Goal: Transaction & Acquisition: Purchase product/service

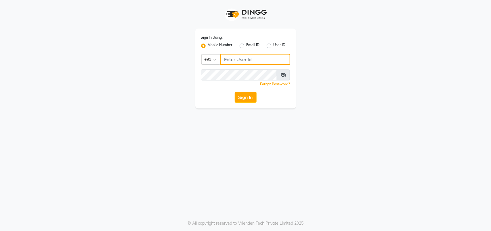
click at [235, 60] on input "Username" at bounding box center [255, 59] width 70 height 11
type input "123456000"
click at [245, 98] on button "Sign In" at bounding box center [246, 97] width 22 height 11
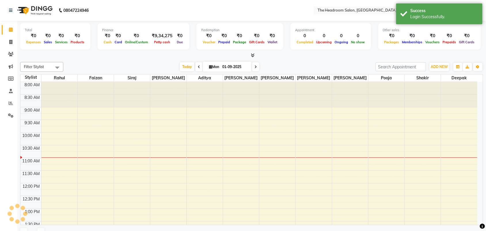
select select "en"
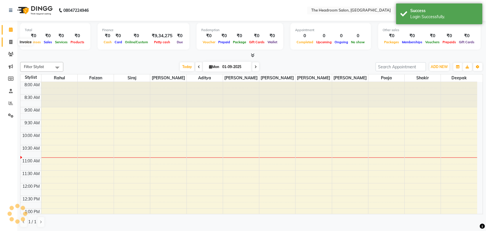
click at [11, 41] on icon at bounding box center [10, 42] width 3 height 4
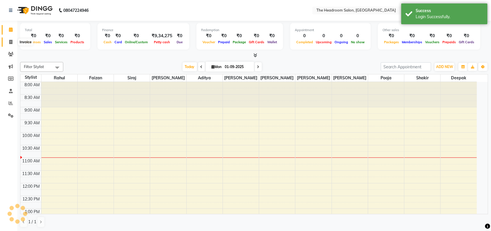
select select "service"
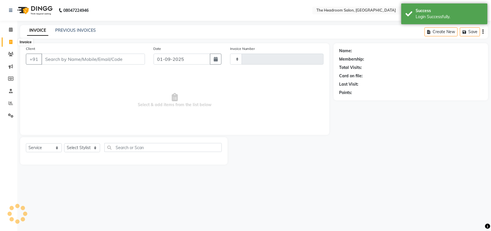
type input "3239"
select select "6933"
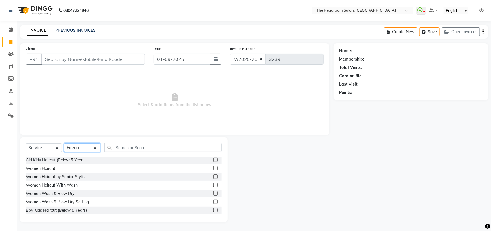
click at [94, 144] on select "Select Stylist [PERSON_NAME] Deepak [PERSON_NAME] [PERSON_NAME] Manager [PERSON…" at bounding box center [82, 147] width 36 height 9
click at [95, 148] on select "Select Stylist [PERSON_NAME] Deepak [PERSON_NAME] [PERSON_NAME] Manager [PERSON…" at bounding box center [82, 147] width 36 height 9
select select "58241"
click at [64, 143] on select "Select Stylist [PERSON_NAME] Deepak [PERSON_NAME] [PERSON_NAME] Manager [PERSON…" at bounding box center [82, 147] width 36 height 9
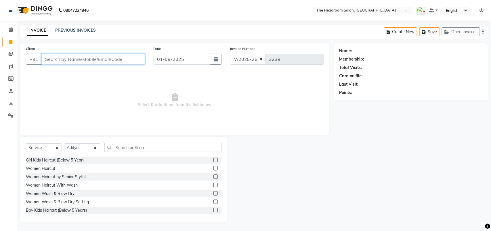
click at [94, 56] on input "Client" at bounding box center [93, 59] width 104 height 11
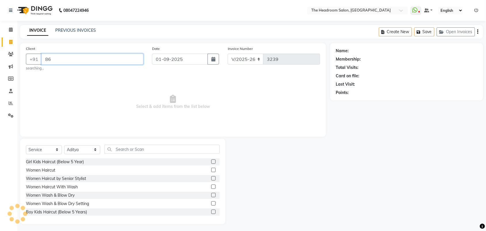
type input "8"
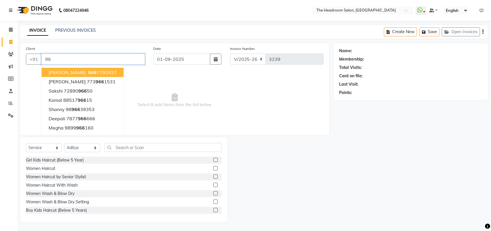
type input "9"
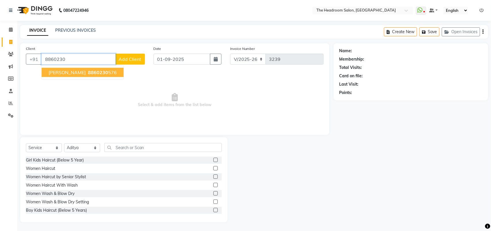
click at [49, 71] on span "[PERSON_NAME]" at bounding box center [67, 72] width 37 height 6
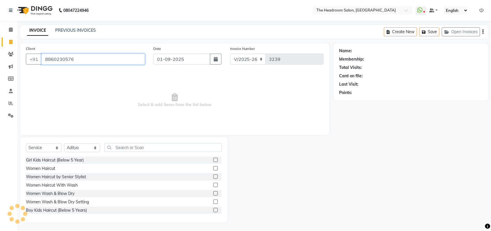
type input "8860230576"
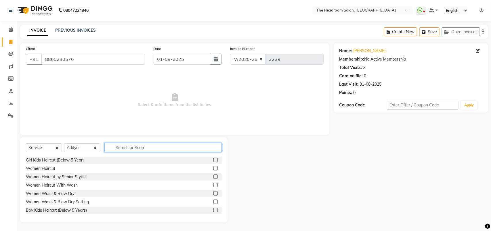
click at [132, 147] on input "text" at bounding box center [162, 147] width 117 height 9
type input "wa"
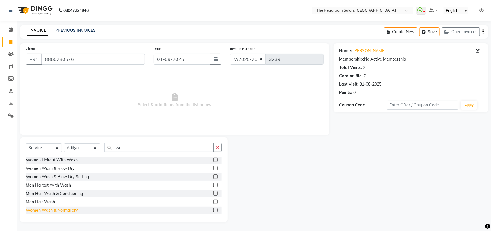
click at [73, 209] on div "Women Wash & Normal dry" at bounding box center [52, 210] width 52 height 6
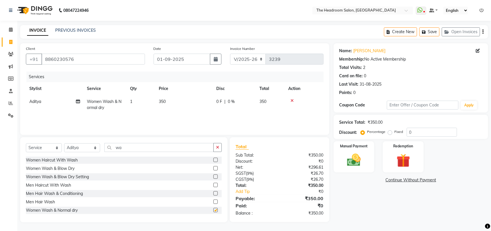
checkbox input "false"
click at [372, 156] on div "Manual Payment" at bounding box center [354, 156] width 43 height 33
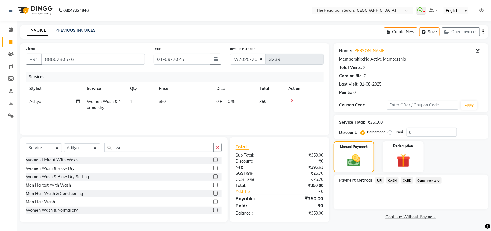
click at [379, 180] on span "UPI" at bounding box center [380, 180] width 9 height 7
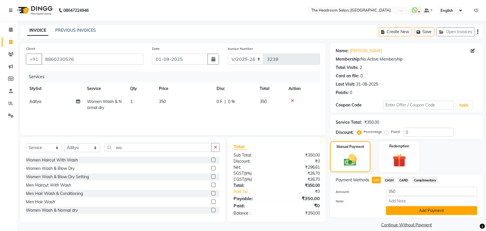
click at [403, 209] on button "Add Payment" at bounding box center [431, 210] width 91 height 9
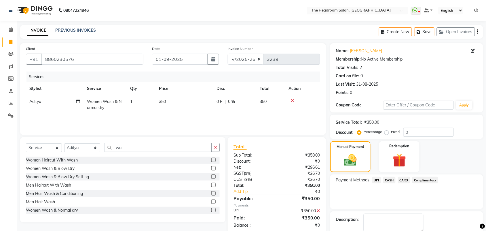
scroll to position [31, 0]
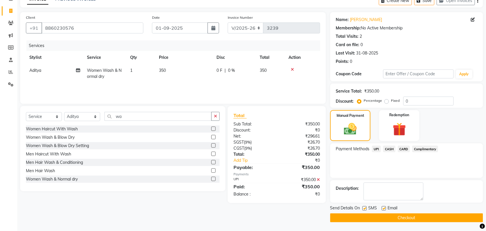
click at [469, 212] on div "Send Details On SMS Email Checkout" at bounding box center [406, 213] width 153 height 17
click at [474, 218] on button "Checkout" at bounding box center [406, 217] width 153 height 9
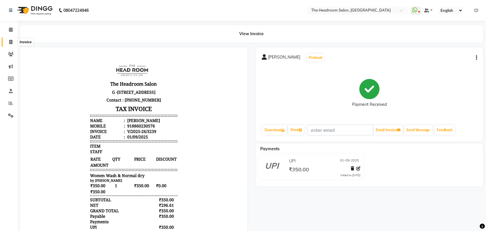
click at [7, 42] on span at bounding box center [11, 42] width 10 height 7
select select "service"
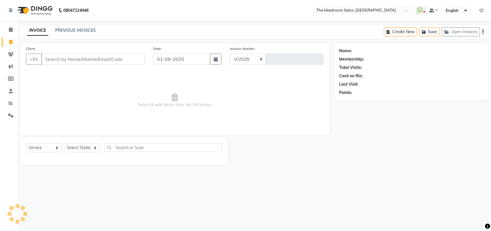
select select "6933"
type input "3240"
click at [83, 143] on select "Select Stylist" at bounding box center [82, 147] width 36 height 9
select select "58237"
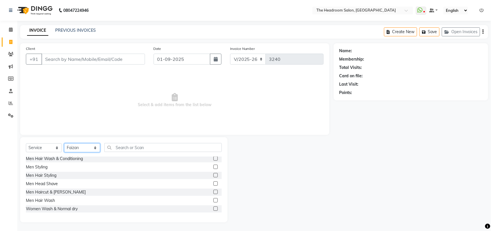
scroll to position [101, 0]
click at [60, 174] on div "Men Haircut & [PERSON_NAME]" at bounding box center [56, 176] width 60 height 6
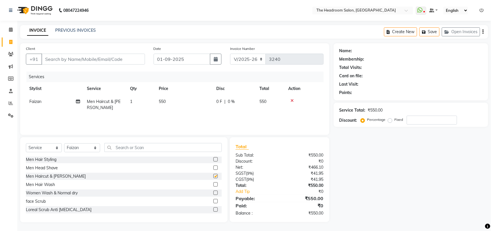
checkbox input "false"
click at [138, 146] on input "text" at bounding box center [162, 147] width 117 height 9
click at [90, 147] on select "Select Stylist [PERSON_NAME] Deepak [PERSON_NAME] [PERSON_NAME] Manager [PERSON…" at bounding box center [82, 147] width 36 height 9
select select "58241"
click at [64, 143] on select "Select Stylist [PERSON_NAME] Deepak [PERSON_NAME] [PERSON_NAME] Manager [PERSON…" at bounding box center [82, 147] width 36 height 9
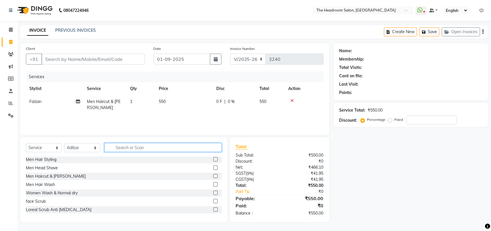
click at [131, 147] on input "text" at bounding box center [162, 147] width 117 height 9
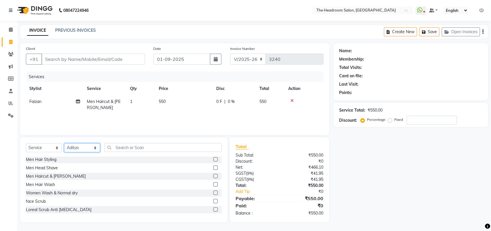
click at [87, 147] on select "Select Stylist [PERSON_NAME] Deepak [PERSON_NAME] [PERSON_NAME] Manager [PERSON…" at bounding box center [82, 147] width 36 height 9
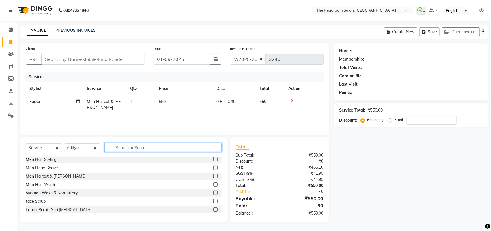
click at [133, 145] on input "text" at bounding box center [162, 147] width 117 height 9
drag, startPoint x: 171, startPoint y: 144, endPoint x: 169, endPoint y: 147, distance: 3.9
click at [169, 146] on input "text" at bounding box center [162, 147] width 117 height 9
click at [170, 146] on input "text" at bounding box center [162, 147] width 117 height 9
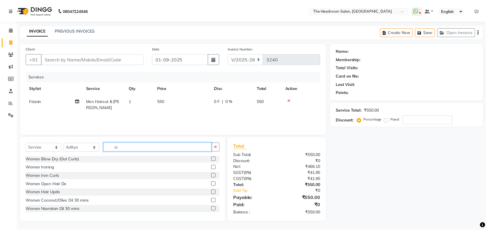
scroll to position [0, 0]
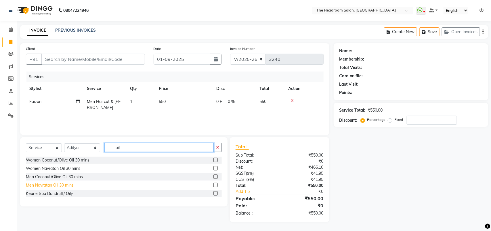
type input "oil"
click at [52, 183] on div "Men Navratan Oil 30 mins" at bounding box center [50, 185] width 48 height 6
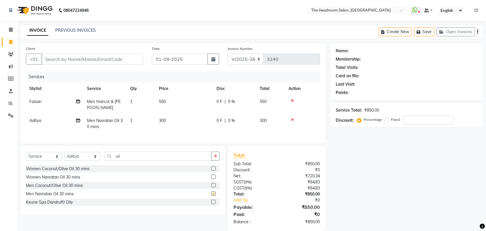
checkbox input "false"
click at [90, 161] on select "Select Stylist [PERSON_NAME] Deepak [PERSON_NAME] [PERSON_NAME] Manager [PERSON…" at bounding box center [82, 156] width 36 height 9
select select "58237"
click at [64, 157] on select "Select Stylist [PERSON_NAME] Deepak [PERSON_NAME] [PERSON_NAME] Manager [PERSON…" at bounding box center [82, 156] width 36 height 9
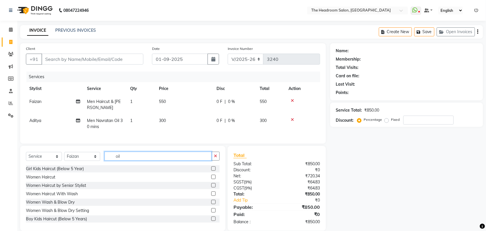
click at [132, 157] on input "oil" at bounding box center [157, 155] width 107 height 9
type input "o"
click at [144, 127] on td "1" at bounding box center [141, 123] width 29 height 19
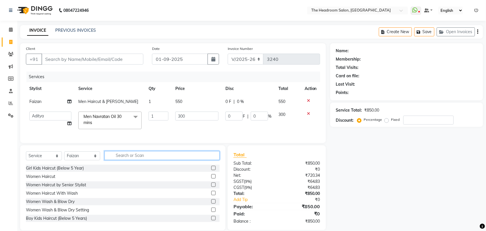
click at [146, 158] on input "text" at bounding box center [161, 155] width 115 height 9
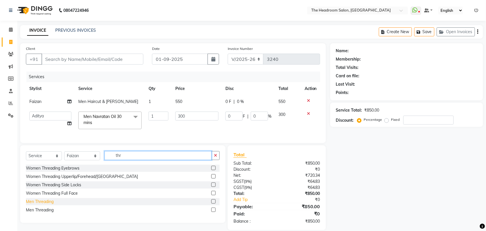
type input "thr"
click at [46, 204] on div "Men Threading" at bounding box center [40, 201] width 28 height 6
checkbox input "false"
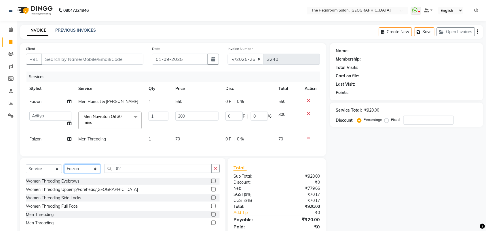
click at [95, 173] on select "Select Stylist [PERSON_NAME] Deepak [PERSON_NAME] [PERSON_NAME] Manager [PERSON…" at bounding box center [82, 168] width 36 height 9
select select "58241"
click at [64, 169] on select "Select Stylist [PERSON_NAME] Deepak [PERSON_NAME] [PERSON_NAME] Manager [PERSON…" at bounding box center [82, 168] width 36 height 9
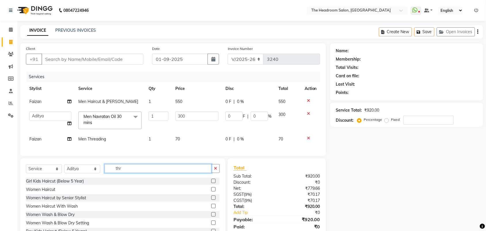
click at [129, 173] on input "thr" at bounding box center [157, 168] width 107 height 9
type input "t"
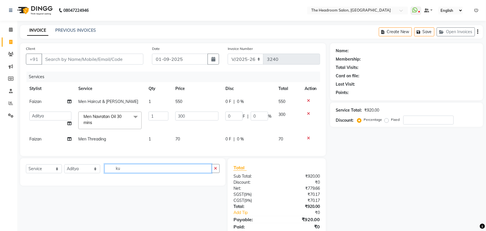
type input "ku"
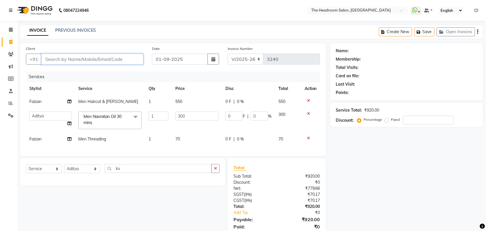
click at [77, 56] on input "Client" at bounding box center [92, 59] width 102 height 11
type input "1"
type input "0"
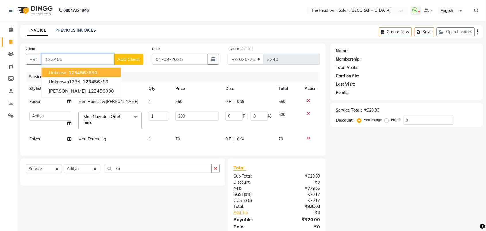
click at [63, 71] on span "unknow" at bounding box center [58, 72] width 18 height 6
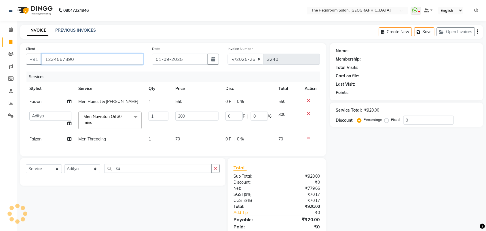
type input "1234567890"
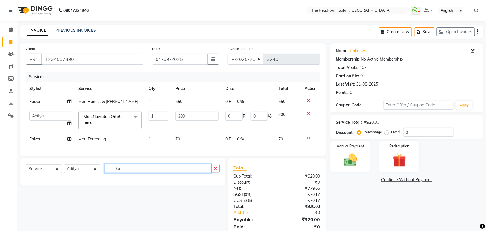
click at [126, 172] on input "ku" at bounding box center [157, 168] width 107 height 9
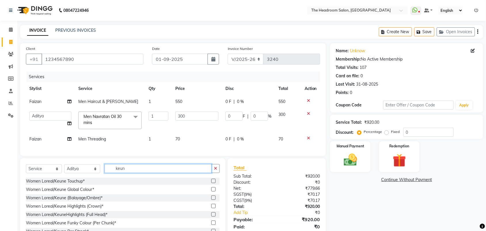
type input "keun"
click at [54, 173] on select "Select Service Product Membership Package Voucher Prepaid Gift Card" at bounding box center [44, 168] width 36 height 9
click at [26, 169] on select "Select Service Product Membership Package Voucher Prepaid Gift Card" at bounding box center [44, 168] width 36 height 9
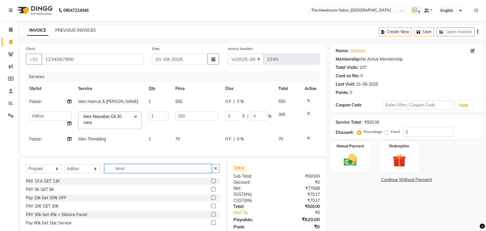
click at [152, 172] on input "keun" at bounding box center [157, 168] width 107 height 9
click at [58, 171] on select "Select Service Product Membership Package Voucher Prepaid Gift Card" at bounding box center [44, 168] width 36 height 9
select select "product"
click at [26, 169] on select "Select Service Product Membership Package Voucher Prepaid Gift Card" at bounding box center [44, 168] width 36 height 9
click at [140, 173] on input "keun" at bounding box center [157, 168] width 107 height 9
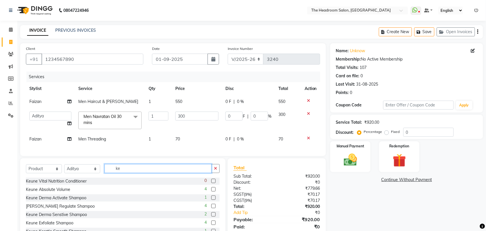
type input "k"
type input "keu"
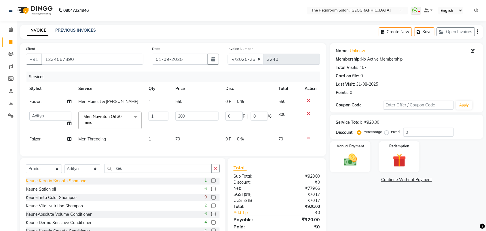
click at [74, 184] on div "Keune Keratin Smooth Shampoo" at bounding box center [56, 181] width 60 height 6
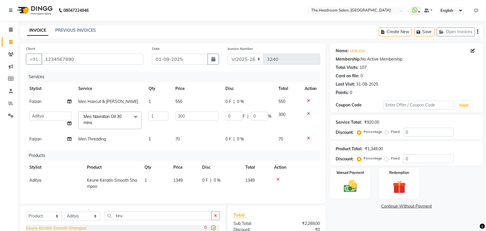
checkbox input "false"
click at [180, 179] on span "1349" at bounding box center [177, 179] width 9 height 5
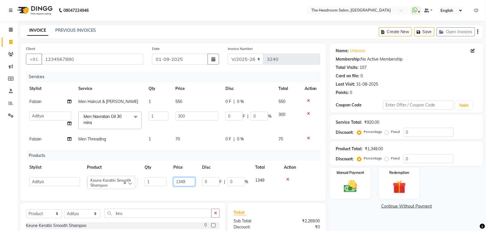
click at [186, 180] on input "1349" at bounding box center [184, 181] width 22 height 9
type input "1350"
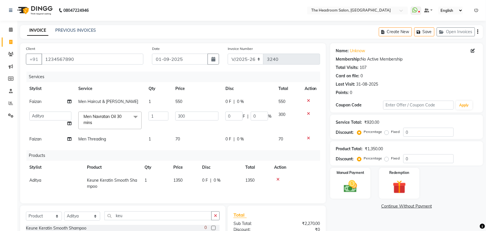
click at [385, 211] on div "Name: Unknow Membership: No Active Membership Total Visits: 107 Card on file: 0…" at bounding box center [408, 166] width 157 height 247
click at [222, 178] on div "0 F | 0 %" at bounding box center [220, 180] width 36 height 6
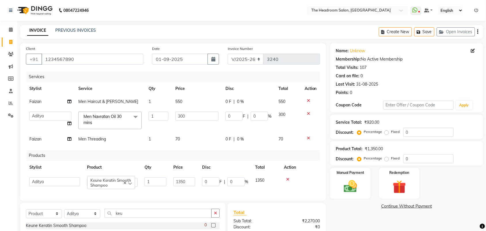
click at [235, 176] on td "0 F | 0 %" at bounding box center [225, 182] width 53 height 16
click at [237, 180] on input "0" at bounding box center [235, 181] width 17 height 9
type input "10"
click at [351, 212] on div "Name: Unknow Membership: No Active Membership Total Visits: 107 Card on file: 0…" at bounding box center [408, 165] width 157 height 244
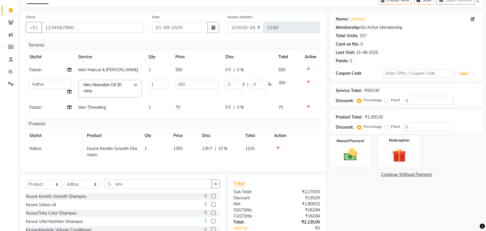
scroll to position [72, 0]
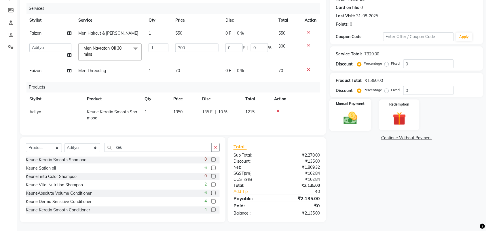
click at [338, 124] on div "Manual Payment" at bounding box center [350, 115] width 42 height 32
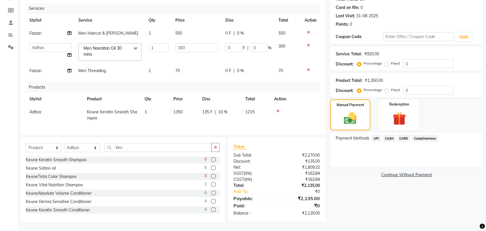
click at [377, 135] on span "UPI" at bounding box center [376, 138] width 9 height 7
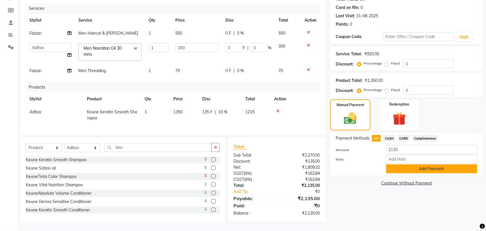
click at [438, 165] on button "Add Payment" at bounding box center [431, 168] width 91 height 9
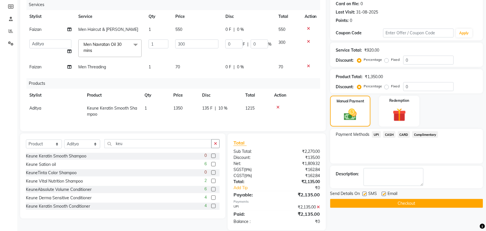
click at [455, 205] on button "Checkout" at bounding box center [406, 203] width 153 height 9
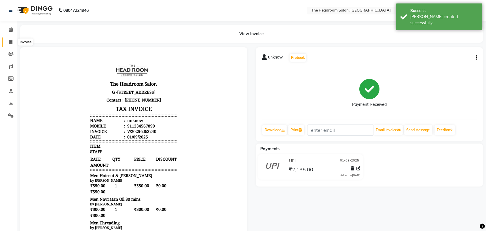
click at [9, 43] on icon at bounding box center [10, 42] width 3 height 4
select select "service"
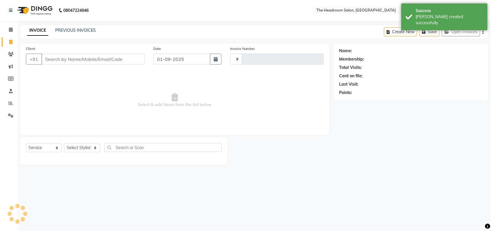
type input "3241"
select select "6933"
select select "58237"
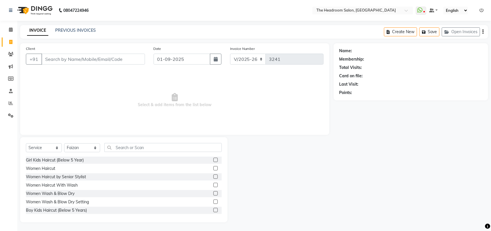
click at [93, 56] on input "Client" at bounding box center [93, 59] width 104 height 11
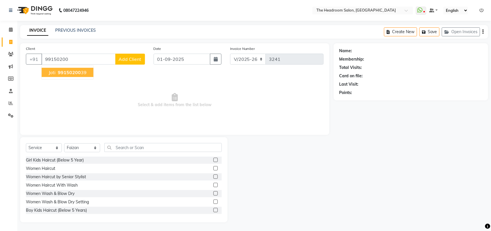
click at [74, 73] on span "99150200" at bounding box center [69, 72] width 23 height 6
type input "9915020039"
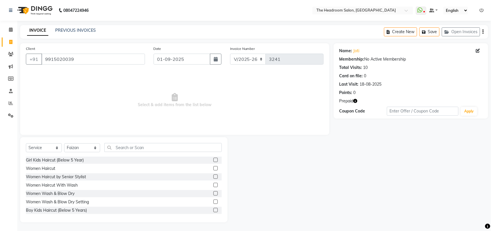
click at [356, 101] on icon "button" at bounding box center [356, 101] width 4 height 4
click at [322, 133] on div "Client [PHONE_NUMBER] Date [DATE] Invoice Number V/2025 V/[PHONE_NUMBER] Select…" at bounding box center [174, 89] width 309 height 92
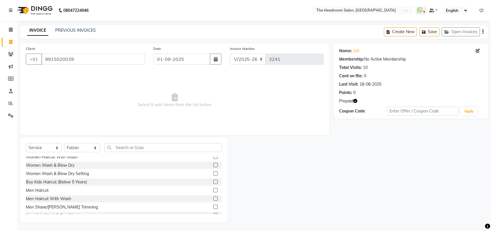
scroll to position [50, 0]
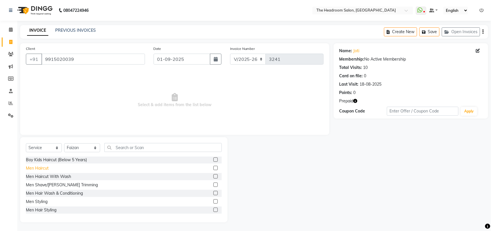
click at [34, 167] on div "Men Haircut" at bounding box center [37, 168] width 23 height 6
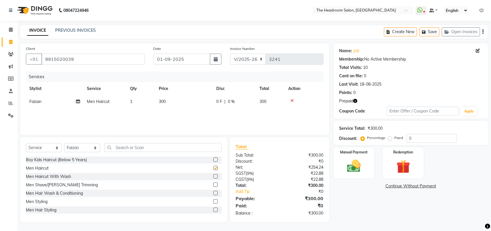
checkbox input "false"
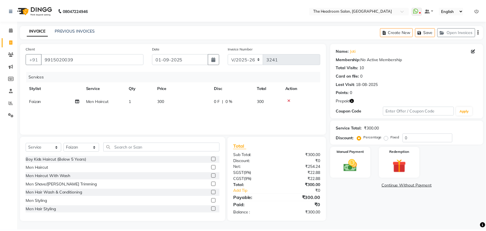
scroll to position [36, 0]
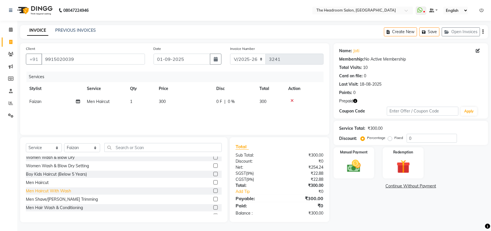
click at [29, 191] on div "Men Haircut With Wash" at bounding box center [48, 191] width 45 height 6
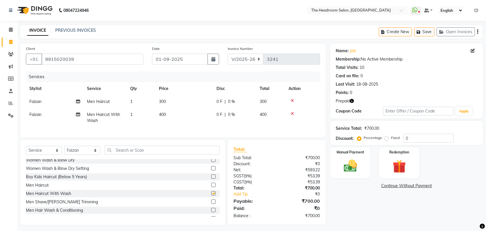
checkbox input "false"
click at [292, 100] on icon at bounding box center [292, 100] width 3 height 4
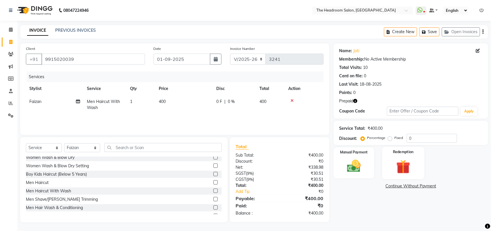
click at [412, 169] on img at bounding box center [403, 167] width 23 height 18
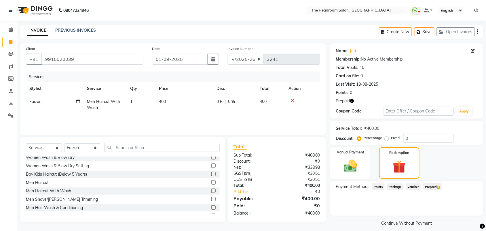
click at [430, 186] on span "Prepaid 1" at bounding box center [432, 186] width 19 height 7
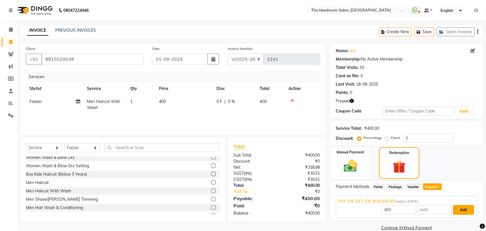
click at [462, 210] on button "Add" at bounding box center [463, 210] width 21 height 10
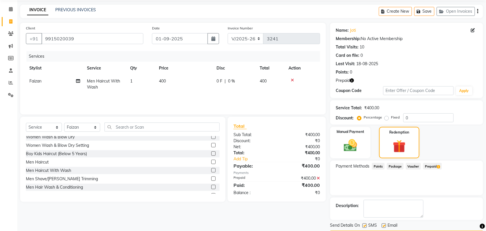
scroll to position [38, 0]
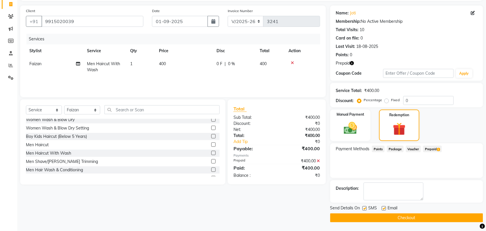
click at [481, 215] on button "Checkout" at bounding box center [406, 217] width 153 height 9
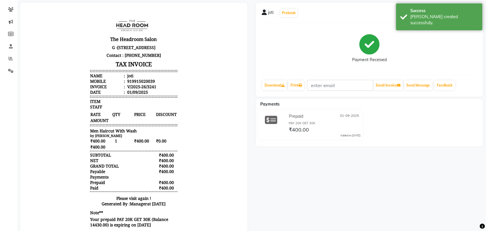
scroll to position [69, 0]
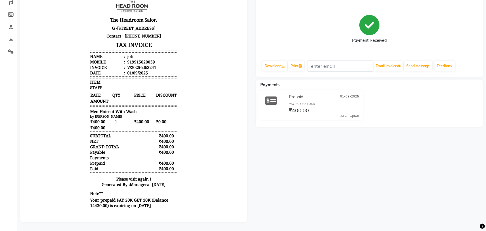
click at [427, 197] on div "joti Prebook Payment Received Download Print Email Invoice Send Message Feedbac…" at bounding box center [370, 102] width 236 height 239
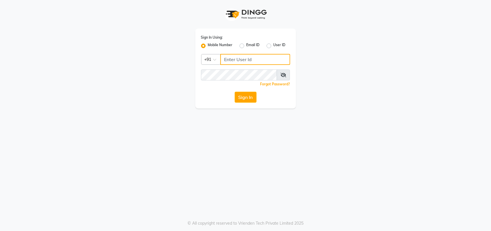
click at [242, 58] on input "Username" at bounding box center [255, 59] width 70 height 11
type input "123456000"
click at [238, 98] on button "Sign In" at bounding box center [246, 97] width 22 height 11
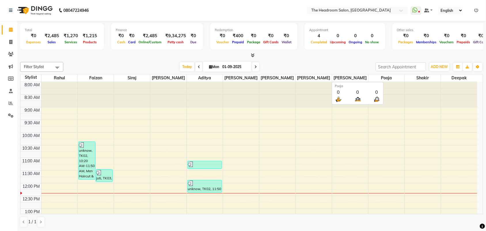
click at [389, 76] on span "Pooja" at bounding box center [386, 77] width 36 height 7
click at [390, 78] on span "Pooja" at bounding box center [386, 77] width 36 height 7
click at [15, 40] on span at bounding box center [11, 42] width 10 height 7
select select "service"
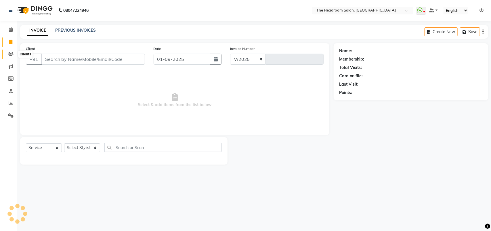
select select "6933"
type input "3242"
click at [11, 55] on icon at bounding box center [10, 54] width 5 height 4
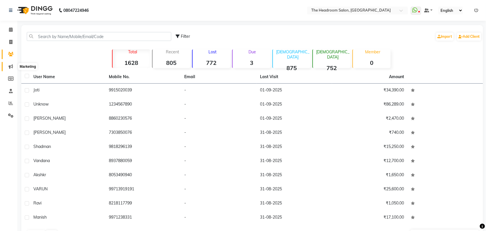
click at [11, 66] on icon at bounding box center [11, 66] width 4 height 4
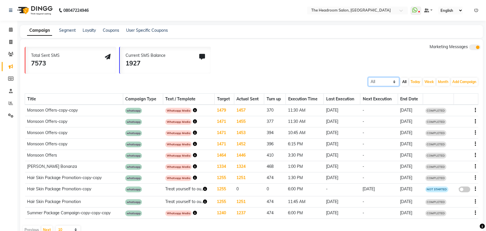
click at [392, 79] on select "All Scheduled Completed" at bounding box center [383, 81] width 31 height 9
click at [429, 81] on button "Week" at bounding box center [429, 82] width 12 height 8
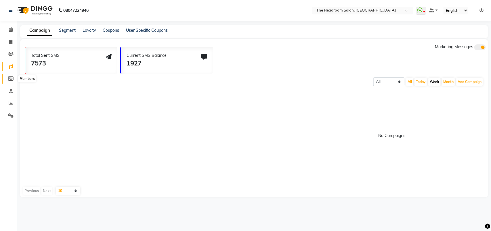
click at [12, 77] on icon at bounding box center [10, 78] width 5 height 4
select select
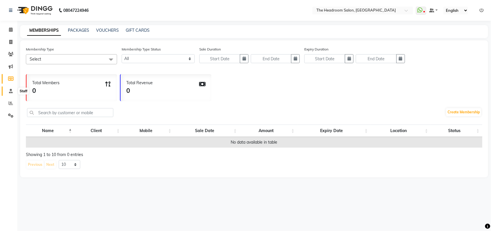
click at [15, 90] on span at bounding box center [11, 91] width 10 height 7
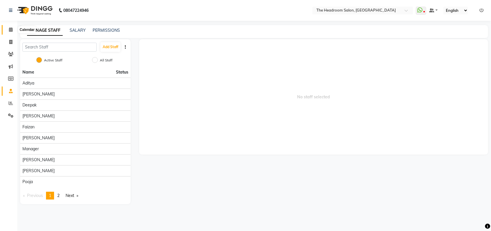
click at [10, 29] on icon at bounding box center [11, 29] width 4 height 4
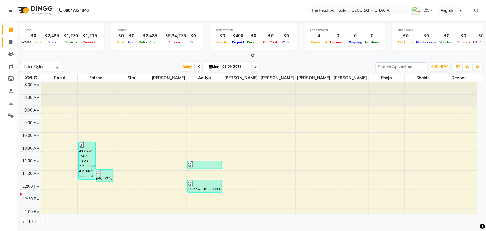
click at [12, 40] on icon at bounding box center [10, 42] width 3 height 4
select select "service"
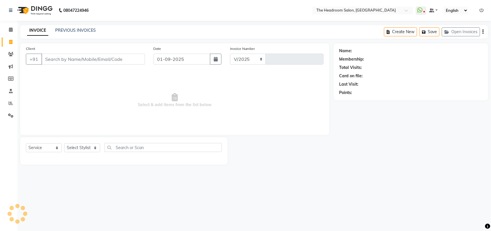
select select "6933"
type input "3242"
select select "58237"
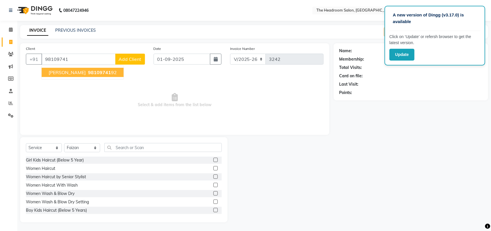
click at [88, 70] on span "98109741" at bounding box center [99, 72] width 23 height 6
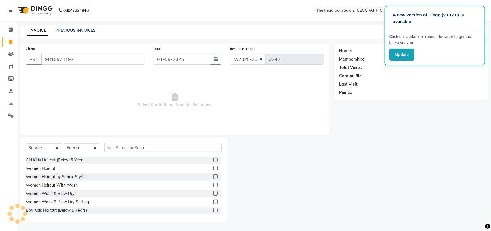
type input "9810974192"
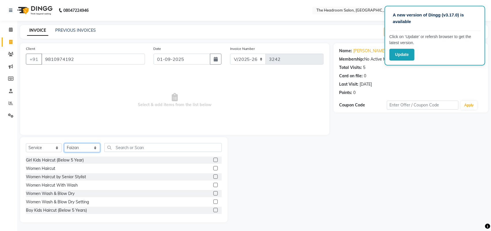
click at [93, 146] on select "Select Stylist [PERSON_NAME] Deepak [PERSON_NAME] [PERSON_NAME] Manager [PERSON…" at bounding box center [82, 147] width 36 height 9
select select "58235"
click at [64, 143] on select "Select Stylist [PERSON_NAME] Deepak [PERSON_NAME] [PERSON_NAME] Manager [PERSON…" at bounding box center [82, 147] width 36 height 9
click at [137, 142] on div "Select Service Product Membership Package Voucher Prepaid Gift Card Select Styl…" at bounding box center [123, 179] width 207 height 85
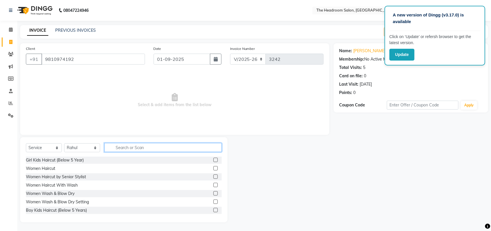
click at [142, 148] on input "text" at bounding box center [162, 147] width 117 height 9
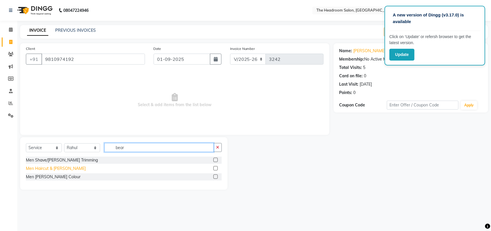
type input "bear"
click at [47, 169] on div "Men Haircut & [PERSON_NAME]" at bounding box center [56, 168] width 60 height 6
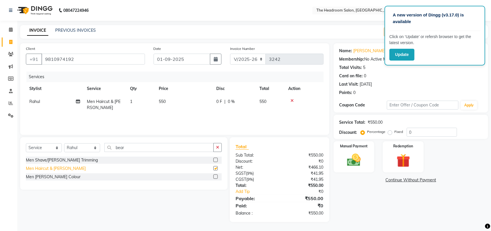
checkbox input "false"
click at [350, 156] on img at bounding box center [354, 160] width 23 height 16
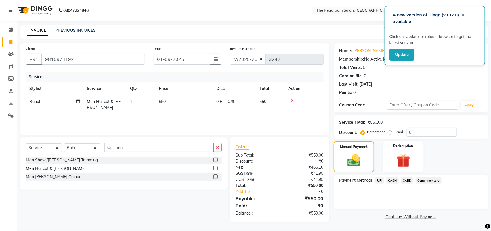
click at [379, 179] on span "UPI" at bounding box center [380, 180] width 9 height 7
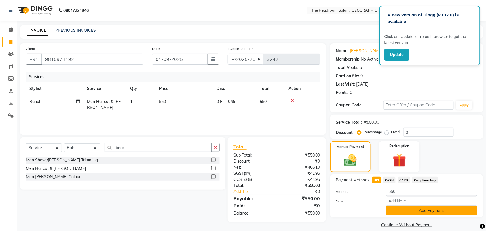
click at [396, 209] on button "Add Payment" at bounding box center [431, 210] width 91 height 9
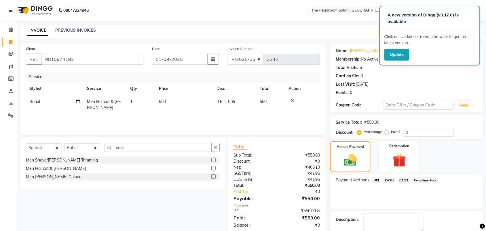
scroll to position [31, 0]
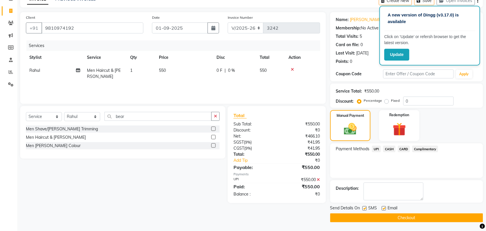
click at [397, 219] on button "Checkout" at bounding box center [406, 217] width 153 height 9
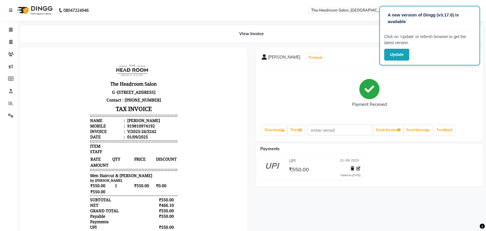
click at [211, 22] on div "A new version of Dingg (v3.17.0) is available Click on ‘Update’ or refersh brow…" at bounding box center [243, 138] width 486 height 276
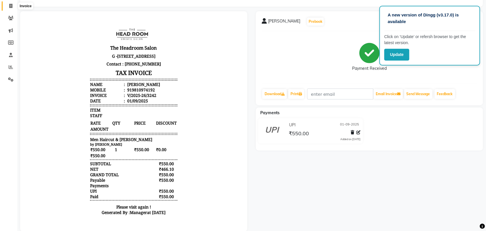
click at [9, 7] on icon at bounding box center [10, 6] width 3 height 4
select select "service"
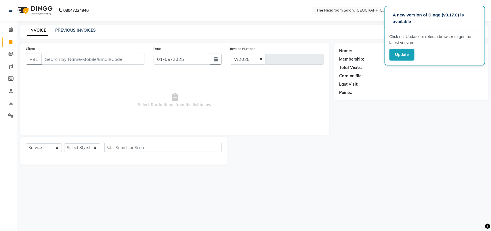
select select "6933"
type input "3243"
click at [84, 147] on select "Select Stylist" at bounding box center [82, 147] width 36 height 9
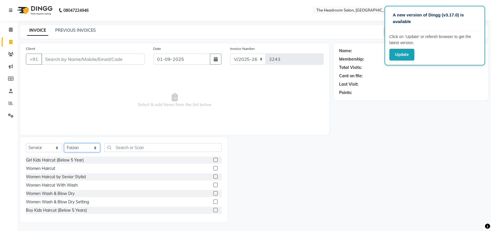
select select "58235"
click at [64, 143] on select "Select Stylist [PERSON_NAME] Deepak [PERSON_NAME] [PERSON_NAME] Manager [PERSON…" at bounding box center [82, 147] width 36 height 9
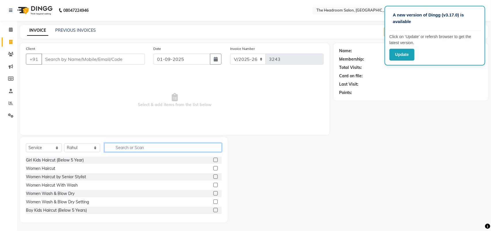
click at [146, 146] on input "text" at bounding box center [162, 147] width 117 height 9
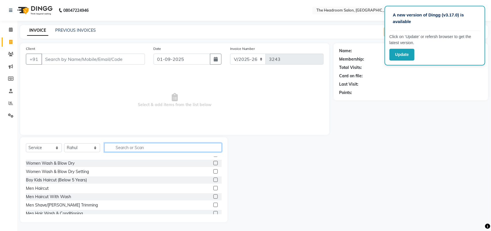
scroll to position [50, 0]
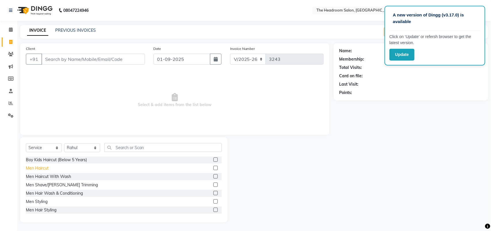
click at [44, 166] on div "Men Haircut" at bounding box center [37, 168] width 23 height 6
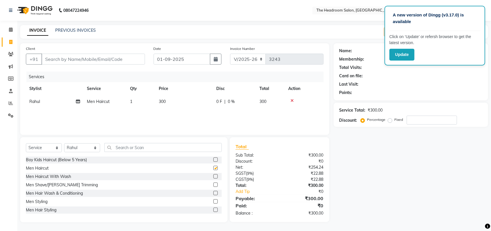
checkbox input "false"
click at [82, 60] on input "Client" at bounding box center [93, 59] width 104 height 11
click at [491, 129] on div "Name: Membership: Total Visits: Card on file: Last Visit: Points: Service Total…" at bounding box center [413, 132] width 159 height 179
click at [112, 60] on input "Client" at bounding box center [93, 59] width 104 height 11
type input "9"
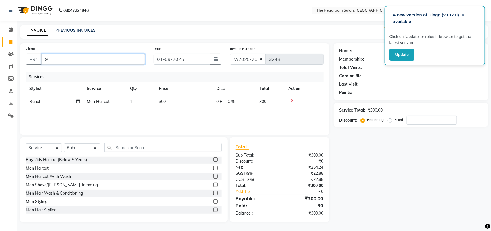
type input "0"
drag, startPoint x: 98, startPoint y: 59, endPoint x: 115, endPoint y: 58, distance: 16.2
click at [108, 58] on input "9599243596" at bounding box center [78, 59] width 74 height 11
type input "9599243596"
click at [129, 60] on span "Add Client" at bounding box center [130, 59] width 23 height 6
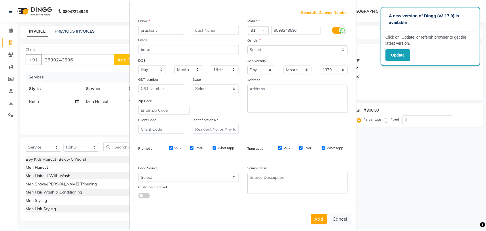
scroll to position [33, 0]
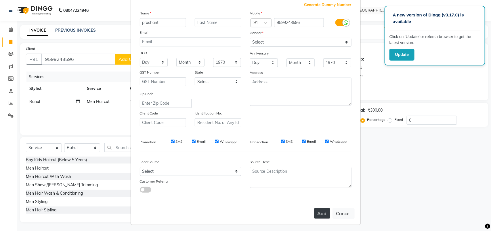
type input "prashant"
click at [320, 212] on button "Add" at bounding box center [322, 213] width 16 height 10
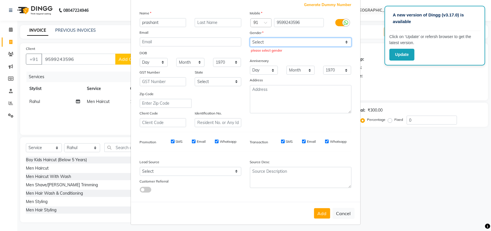
click at [291, 42] on select "Select Male Female Other Prefer Not To Say" at bounding box center [301, 42] width 102 height 9
select select "male"
click at [250, 38] on select "Select Male Female Other Prefer Not To Say" at bounding box center [301, 42] width 102 height 9
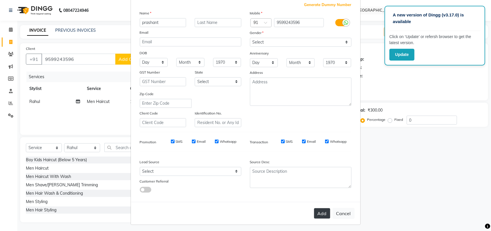
click at [326, 210] on button "Add" at bounding box center [322, 213] width 16 height 10
select select
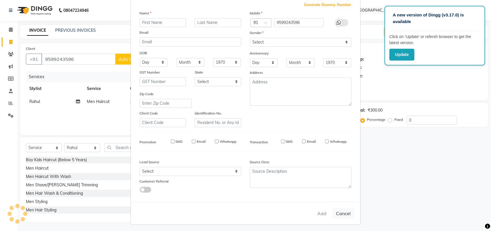
select select
checkbox input "false"
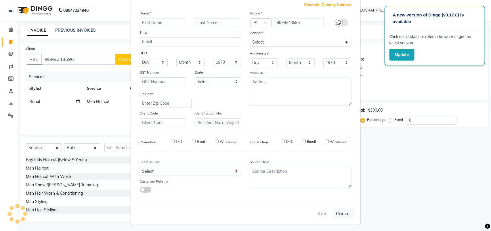
checkbox input "false"
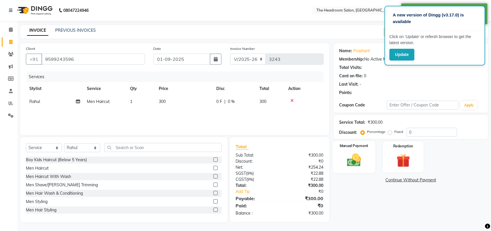
click at [351, 155] on img at bounding box center [354, 160] width 23 height 16
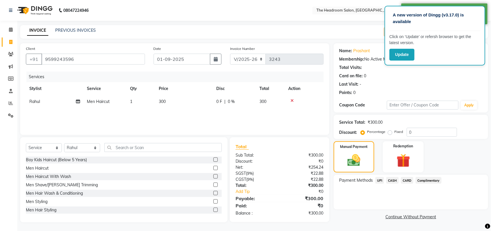
click at [382, 179] on span "UPI" at bounding box center [380, 180] width 9 height 7
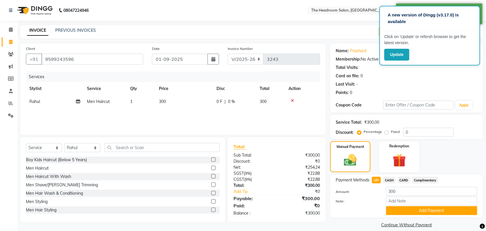
click at [407, 208] on button "Add Payment" at bounding box center [431, 210] width 91 height 9
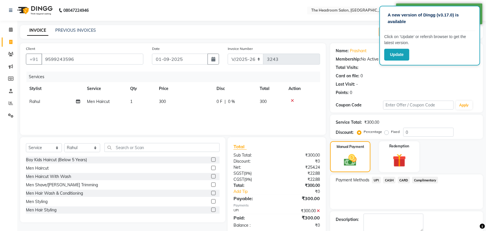
scroll to position [31, 0]
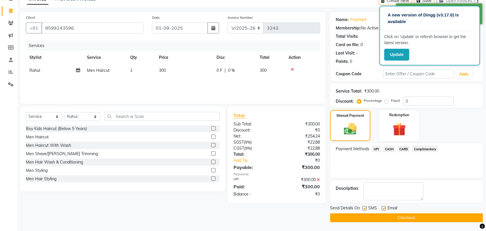
click at [481, 218] on button "Checkout" at bounding box center [406, 217] width 153 height 9
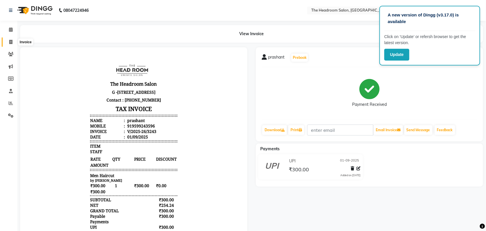
click at [11, 41] on icon at bounding box center [10, 42] width 3 height 4
select select "service"
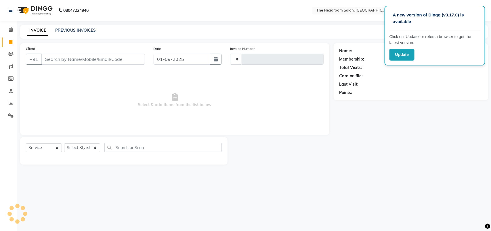
type input "3244"
select select "6933"
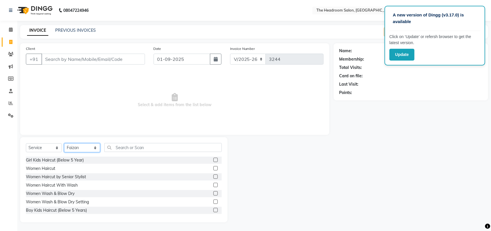
click at [86, 144] on select "Select Stylist [PERSON_NAME] Deepak [PERSON_NAME] [PERSON_NAME] Manager [PERSON…" at bounding box center [82, 147] width 36 height 9
select select "58235"
click at [64, 143] on select "Select Stylist [PERSON_NAME] Deepak [PERSON_NAME] [PERSON_NAME] Manager [PERSON…" at bounding box center [82, 147] width 36 height 9
click at [53, 147] on select "Select Service Product Membership Package Voucher Prepaid Gift Card" at bounding box center [44, 147] width 36 height 9
select select "product"
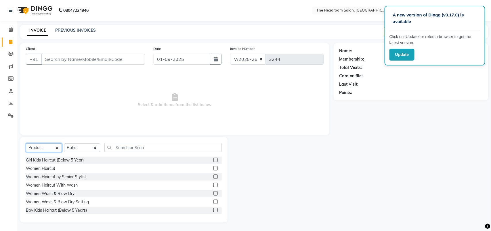
click at [26, 143] on select "Select Service Product Membership Package Voucher Prepaid Gift Card" at bounding box center [44, 147] width 36 height 9
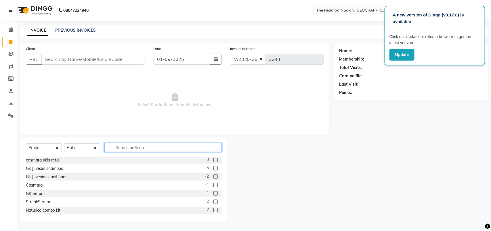
click at [120, 145] on input "text" at bounding box center [162, 147] width 117 height 9
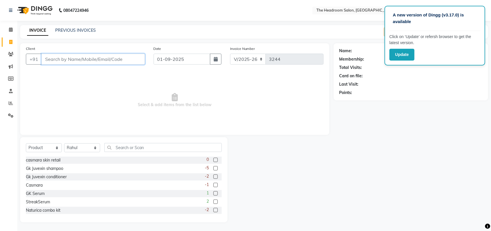
click at [75, 56] on input "Client" at bounding box center [93, 59] width 104 height 11
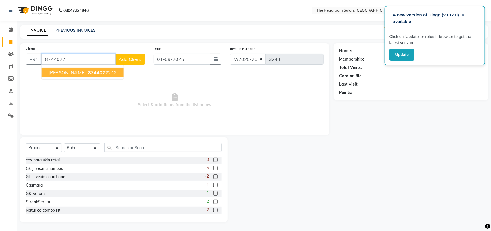
click at [79, 68] on button "Ayushi 8744022 242" at bounding box center [83, 72] width 82 height 9
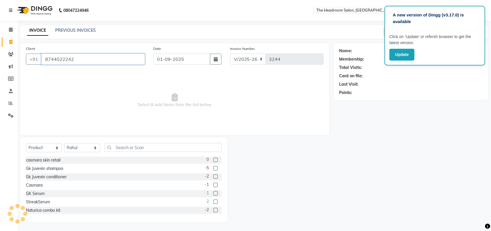
type input "8744022242"
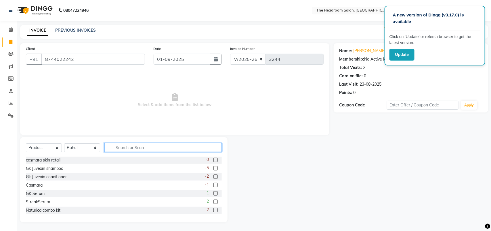
click at [142, 146] on input "text" at bounding box center [162, 147] width 117 height 9
type input "gk"
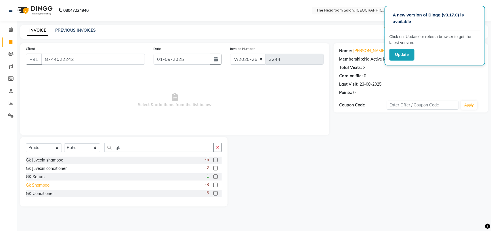
click at [47, 185] on div "Gk Shampoo" at bounding box center [38, 185] width 24 height 6
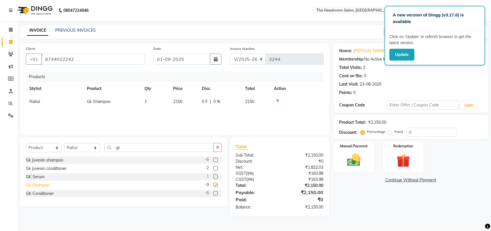
checkbox input "false"
click at [48, 192] on div "GK Conditioner" at bounding box center [40, 193] width 28 height 6
checkbox input "false"
click at [430, 131] on input "0" at bounding box center [432, 131] width 50 height 9
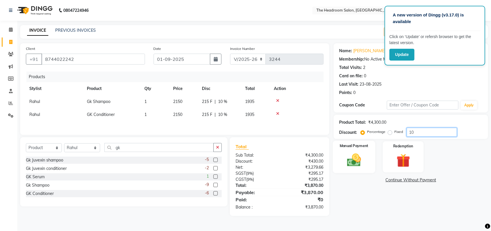
type input "10"
click at [366, 160] on div "Manual Payment" at bounding box center [354, 156] width 43 height 33
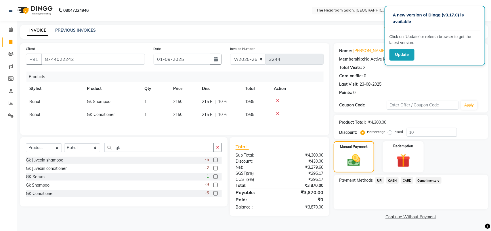
click at [393, 179] on span "CASH" at bounding box center [392, 180] width 12 height 7
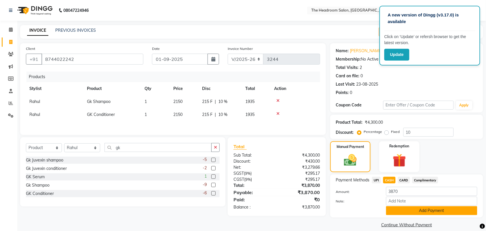
click at [422, 212] on button "Add Payment" at bounding box center [431, 210] width 91 height 9
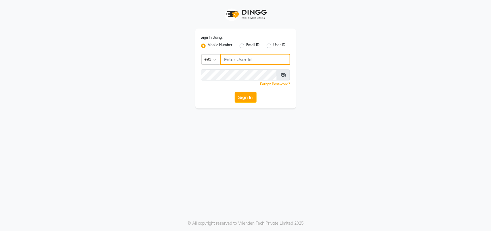
click at [240, 56] on input "Username" at bounding box center [255, 59] width 70 height 11
type input "123456000"
click at [242, 94] on button "Sign In" at bounding box center [246, 97] width 22 height 11
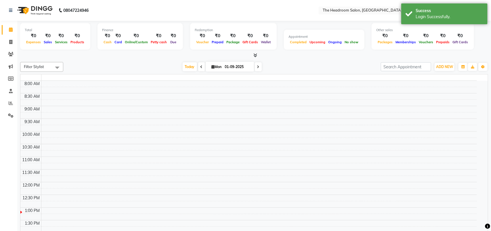
select select "en"
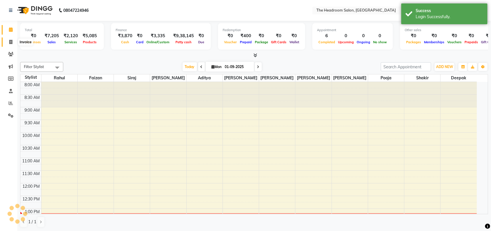
drag, startPoint x: 0, startPoint y: 39, endPoint x: 13, endPoint y: 45, distance: 14.1
click at [13, 45] on ul "Calendar Invoice Clients Marketing Members Staff Reports Settings Completed InP…" at bounding box center [8, 74] width 17 height 101
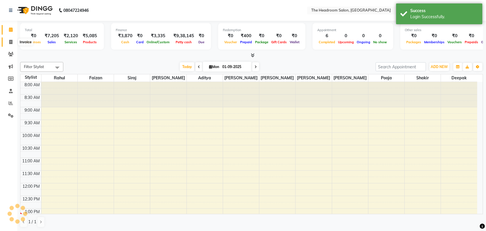
click at [13, 45] on span at bounding box center [11, 42] width 10 height 7
select select "service"
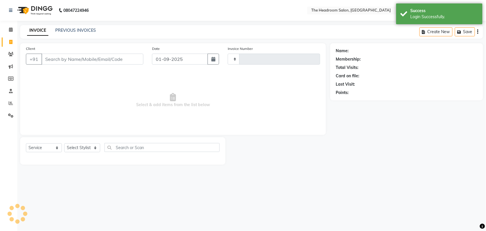
click at [49, 55] on input "Client" at bounding box center [92, 59] width 102 height 11
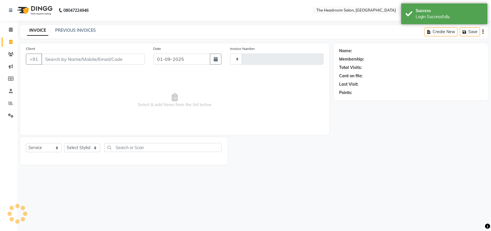
type input "3245"
select select "6933"
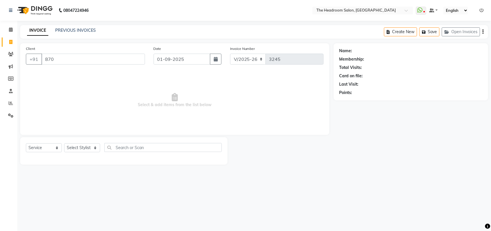
type input "8700"
select select "58237"
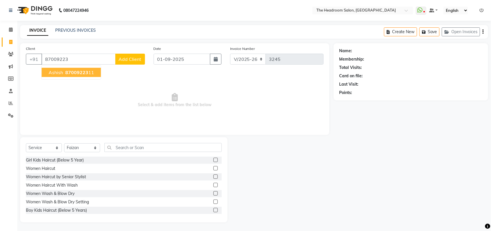
click at [62, 73] on span "ashish" at bounding box center [56, 72] width 14 height 6
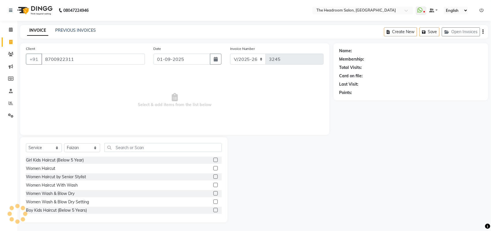
type input "8700922311"
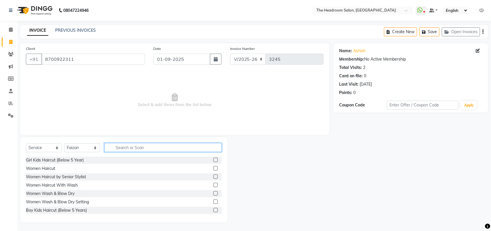
click at [121, 147] on input "text" at bounding box center [162, 147] width 117 height 9
type input "b"
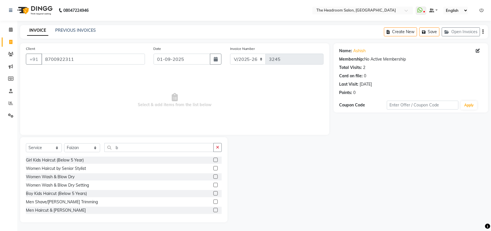
click at [214, 211] on label at bounding box center [216, 209] width 4 height 4
click at [214, 211] on input "checkbox" at bounding box center [216, 210] width 4 height 4
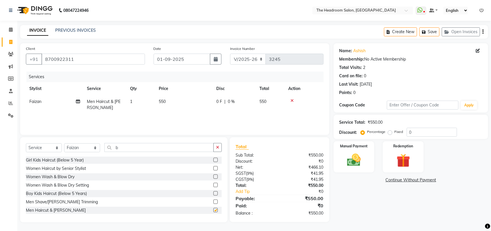
checkbox input "false"
click at [364, 160] on img at bounding box center [354, 160] width 23 height 16
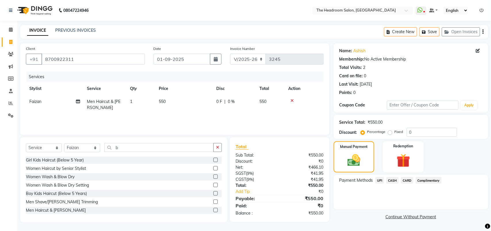
click at [382, 178] on span "UPI" at bounding box center [380, 180] width 9 height 7
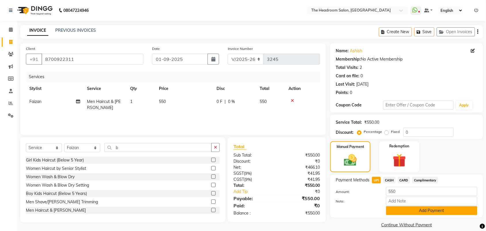
click at [411, 207] on button "Add Payment" at bounding box center [431, 210] width 91 height 9
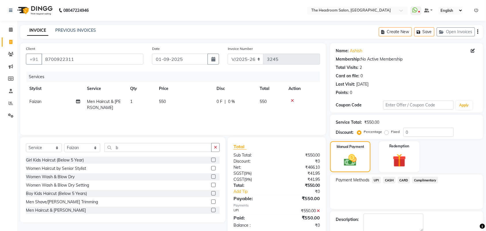
scroll to position [31, 0]
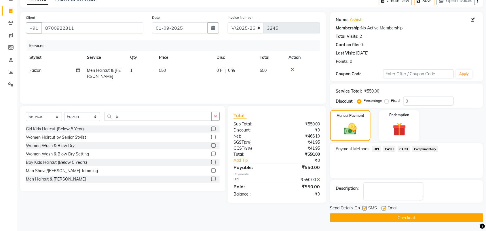
click at [452, 216] on button "Checkout" at bounding box center [406, 217] width 153 height 9
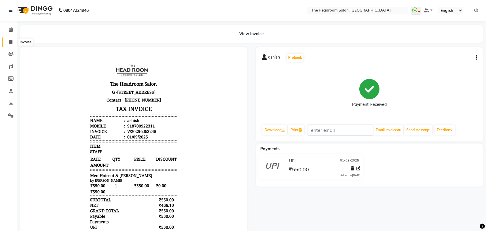
click at [10, 41] on icon at bounding box center [10, 42] width 3 height 4
select select "service"
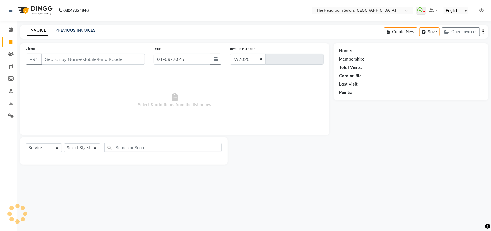
select select "6933"
type input "3246"
click at [55, 59] on input "Client" at bounding box center [93, 59] width 104 height 11
select select "58237"
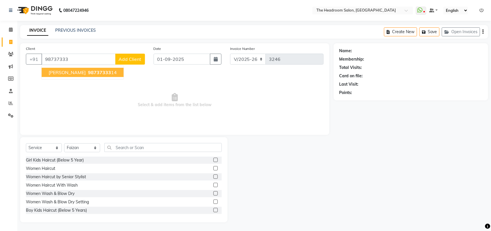
click at [64, 69] on span "siddarth" at bounding box center [67, 72] width 37 height 6
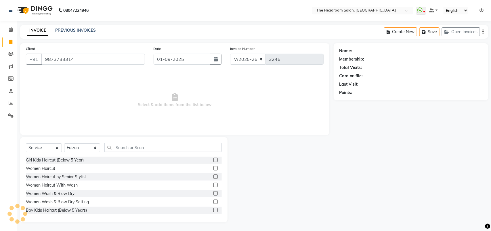
type input "9873733314"
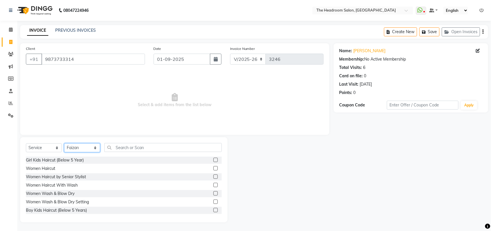
click at [89, 149] on select "Select Stylist [PERSON_NAME] Deepak [PERSON_NAME] [PERSON_NAME] Manager [PERSON…" at bounding box center [82, 147] width 36 height 9
select select "58235"
click at [64, 143] on select "Select Stylist [PERSON_NAME] Deepak [PERSON_NAME] [PERSON_NAME] Manager [PERSON…" at bounding box center [82, 147] width 36 height 9
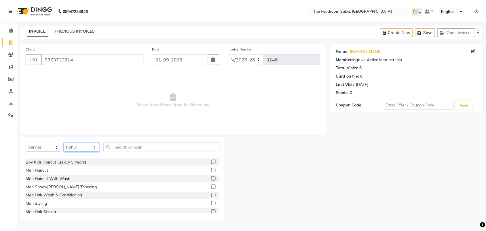
scroll to position [43, 0]
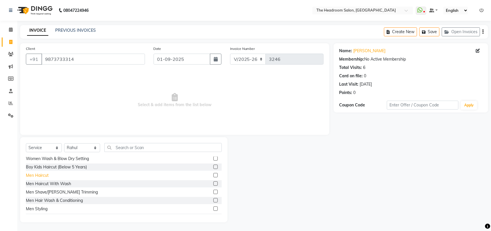
click at [35, 174] on div "Men Haircut" at bounding box center [37, 175] width 23 height 6
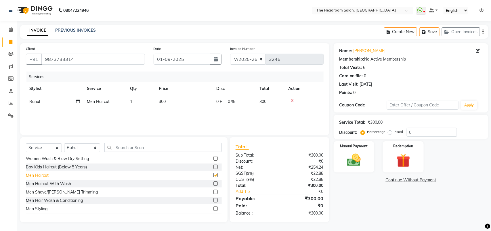
checkbox input "false"
click at [340, 163] on div "Manual Payment" at bounding box center [354, 156] width 43 height 33
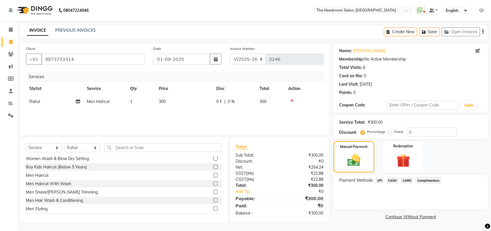
click at [381, 180] on span "UPI" at bounding box center [380, 180] width 9 height 7
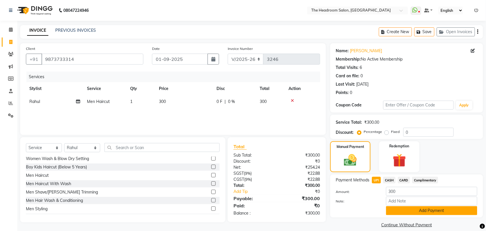
click at [398, 209] on button "Add Payment" at bounding box center [431, 210] width 91 height 9
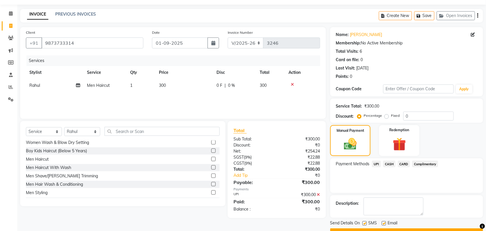
scroll to position [31, 0]
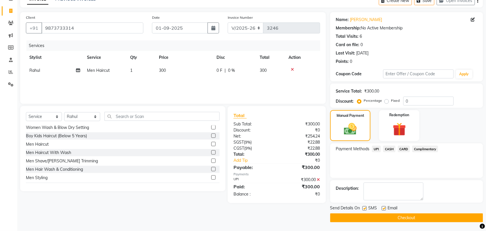
click at [478, 216] on button "Checkout" at bounding box center [406, 217] width 153 height 9
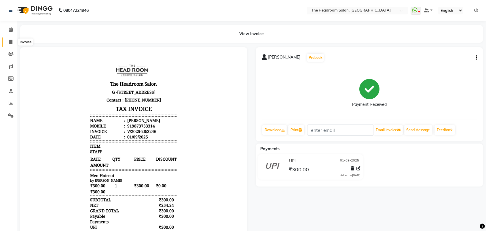
click at [12, 40] on icon at bounding box center [10, 42] width 3 height 4
select select "service"
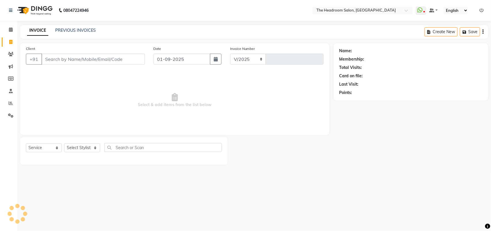
select select "6933"
type input "3247"
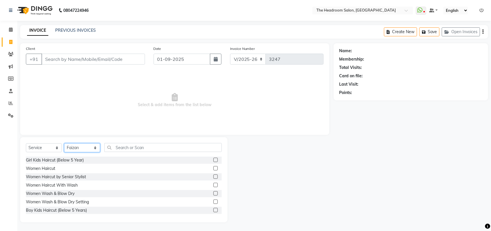
click at [85, 146] on select "Select Stylist [PERSON_NAME] Deepak [PERSON_NAME] [PERSON_NAME] Manager [PERSON…" at bounding box center [82, 147] width 36 height 9
select select "58238"
click at [64, 143] on select "Select Stylist [PERSON_NAME] Deepak [PERSON_NAME] [PERSON_NAME] Manager [PERSON…" at bounding box center [82, 147] width 36 height 9
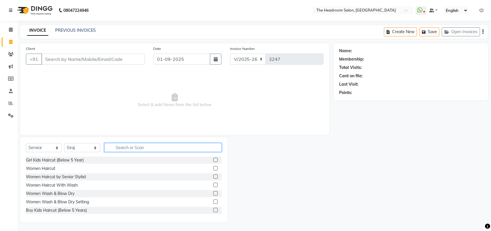
click at [147, 145] on input "text" at bounding box center [162, 147] width 117 height 9
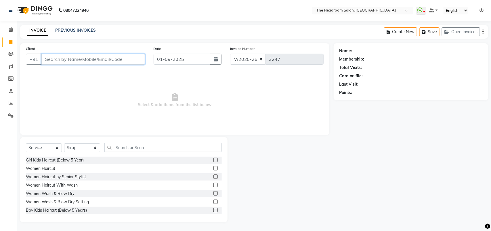
click at [109, 55] on input "Client" at bounding box center [93, 59] width 104 height 11
click at [306, 146] on div at bounding box center [281, 179] width 106 height 85
click at [121, 59] on input "99" at bounding box center [93, 59] width 104 height 11
type input "9"
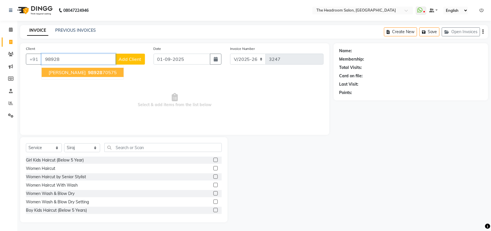
click at [95, 72] on button "monika 98928 70575" at bounding box center [83, 72] width 82 height 9
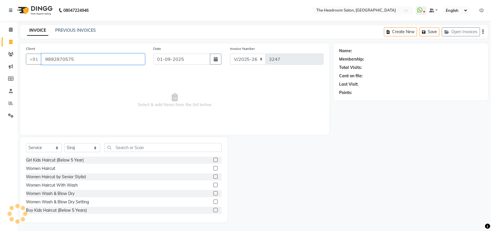
type input "9892870575"
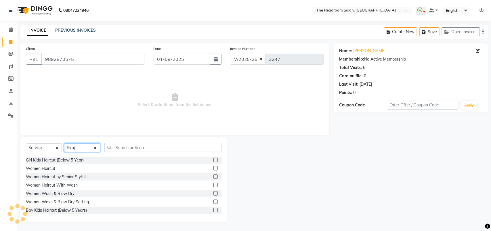
click at [84, 144] on select "Select Stylist [PERSON_NAME] Deepak [PERSON_NAME] [PERSON_NAME] Manager [PERSON…" at bounding box center [82, 147] width 36 height 9
click at [64, 143] on select "Select Stylist [PERSON_NAME] Deepak [PERSON_NAME] [PERSON_NAME] Manager [PERSON…" at bounding box center [82, 147] width 36 height 9
click at [94, 147] on select "Select Stylist [PERSON_NAME] Deepak [PERSON_NAME] [PERSON_NAME] Manager [PERSON…" at bounding box center [82, 147] width 36 height 9
select select "58240"
click at [64, 143] on select "Select Stylist [PERSON_NAME] Deepak [PERSON_NAME] [PERSON_NAME] Manager [PERSON…" at bounding box center [82, 147] width 36 height 9
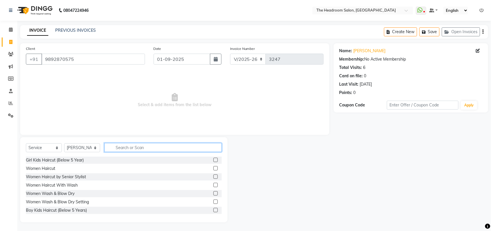
click at [147, 146] on input "text" at bounding box center [162, 147] width 117 height 9
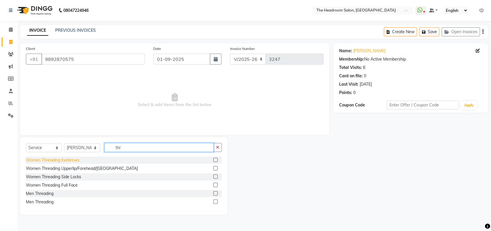
type input "thr"
click at [68, 160] on div "Women Threading Eyebrows" at bounding box center [53, 160] width 54 height 6
checkbox input "false"
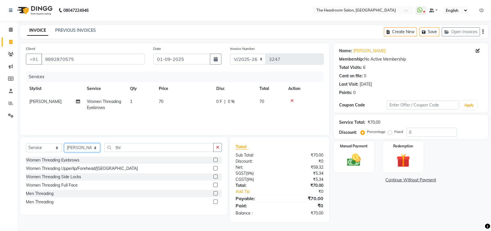
click at [91, 146] on select "Select Stylist [PERSON_NAME] Deepak [PERSON_NAME] [PERSON_NAME] Manager [PERSON…" at bounding box center [82, 147] width 36 height 9
select select "59608"
click at [64, 143] on select "Select Stylist [PERSON_NAME] Deepak [PERSON_NAME] [PERSON_NAME] Manager [PERSON…" at bounding box center [82, 147] width 36 height 9
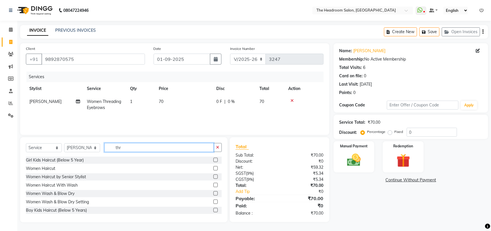
click at [153, 145] on input "thr" at bounding box center [158, 147] width 109 height 9
type input "t"
type input "was"
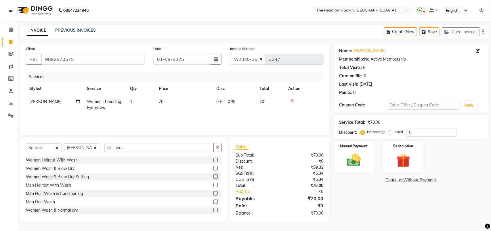
click at [78, 208] on div "Women Wash & Normal dry" at bounding box center [124, 209] width 196 height 7
click at [75, 210] on div "Women Wash & Normal dry" at bounding box center [52, 210] width 52 height 6
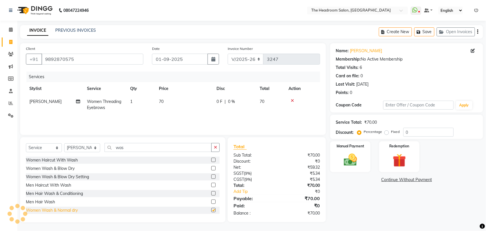
checkbox input "false"
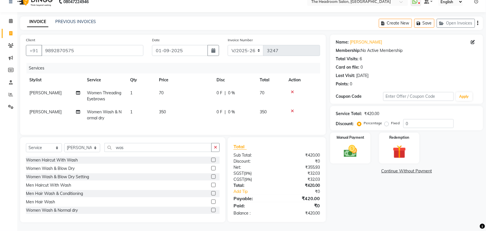
scroll to position [14, 0]
click at [354, 147] on img at bounding box center [350, 151] width 22 height 16
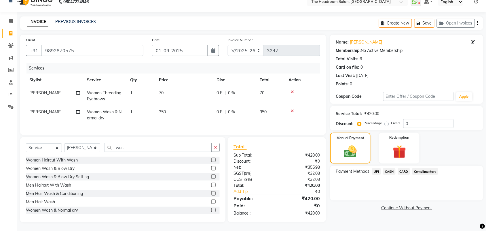
click at [376, 168] on span "UPI" at bounding box center [376, 171] width 9 height 7
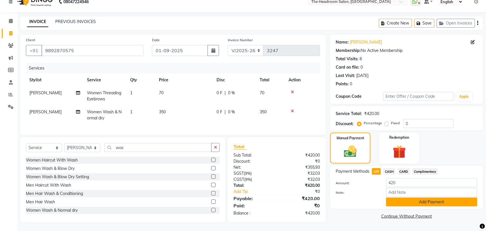
click at [400, 197] on button "Add Payment" at bounding box center [431, 201] width 91 height 9
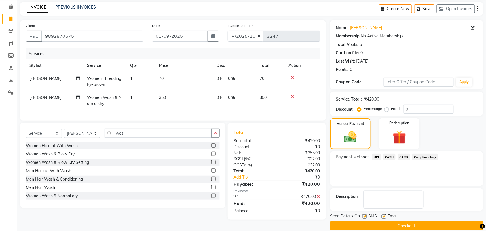
scroll to position [31, 0]
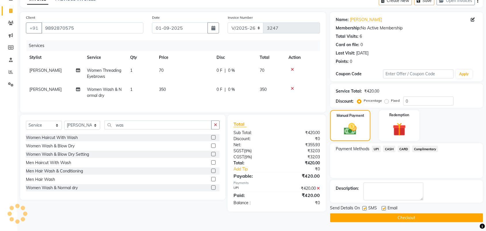
click at [441, 220] on button "Checkout" at bounding box center [406, 217] width 153 height 9
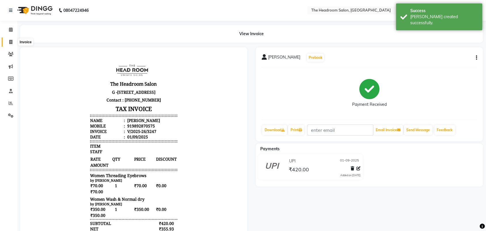
click at [10, 43] on icon at bounding box center [10, 42] width 3 height 4
select select "service"
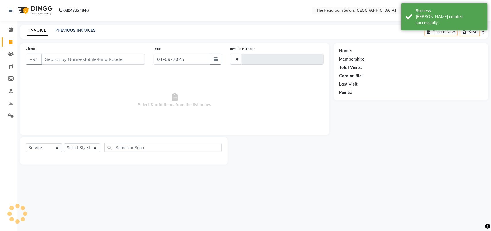
click at [72, 60] on input "Client" at bounding box center [93, 59] width 104 height 11
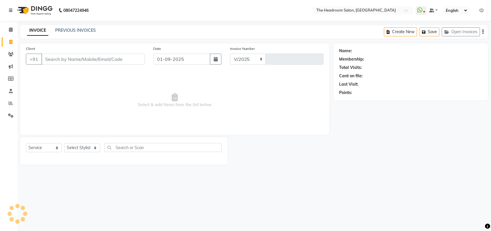
select select "6933"
type input "3248"
select select "58237"
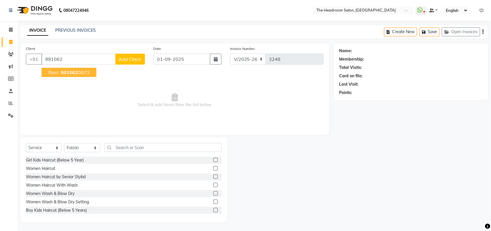
click at [53, 74] on span "ravi" at bounding box center [54, 72] width 10 height 6
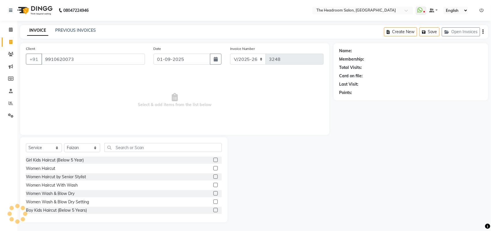
type input "9910620073"
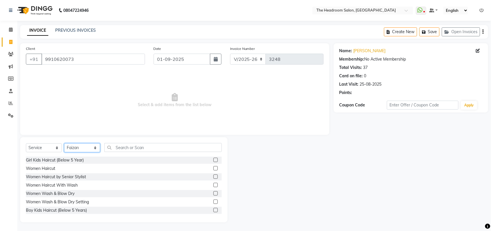
click at [76, 146] on select "Select Stylist [PERSON_NAME] Deepak [PERSON_NAME] [PERSON_NAME] Manager [PERSON…" at bounding box center [82, 147] width 36 height 9
select select "58238"
click at [64, 143] on select "Select Stylist [PERSON_NAME] Deepak [PERSON_NAME] [PERSON_NAME] Manager [PERSON…" at bounding box center [82, 147] width 36 height 9
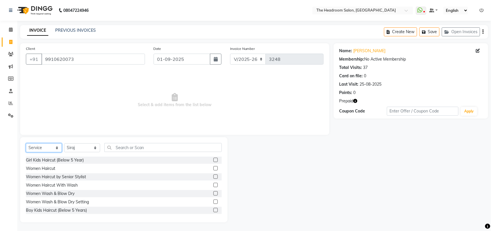
click at [47, 147] on select "Select Service Product Membership Package Voucher Prepaid Gift Card" at bounding box center [44, 147] width 36 height 9
select select "P"
click at [26, 143] on select "Select Service Product Membership Package Voucher Prepaid Gift Card" at bounding box center [44, 147] width 36 height 9
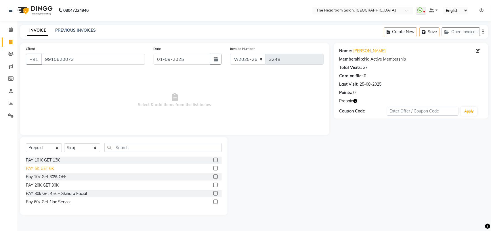
click at [51, 168] on div "PAY 5K GET 6K" at bounding box center [40, 168] width 28 height 6
checkbox input "false"
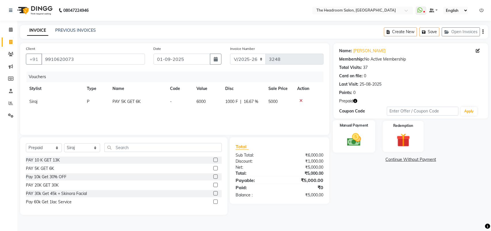
click at [366, 147] on div "Manual Payment" at bounding box center [354, 136] width 43 height 33
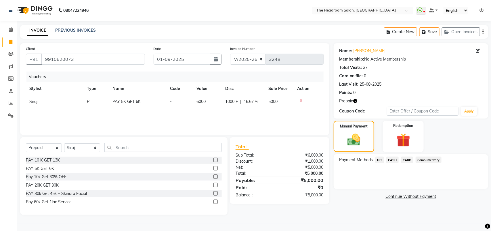
click at [378, 160] on span "UPI" at bounding box center [380, 159] width 9 height 7
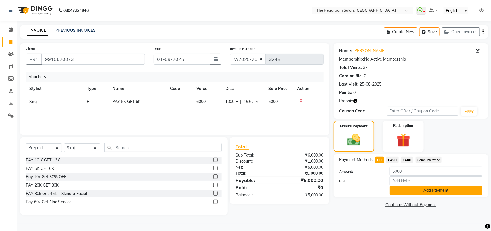
click at [395, 188] on button "Add Payment" at bounding box center [436, 190] width 93 height 9
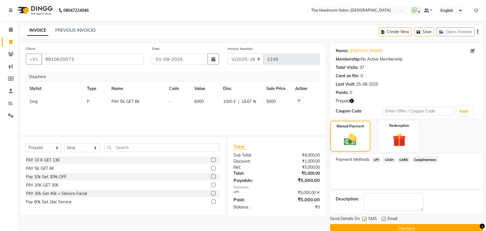
click at [450, 228] on button "Checkout" at bounding box center [406, 228] width 153 height 9
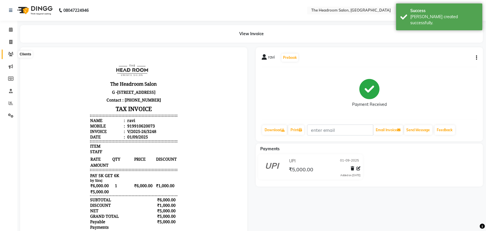
click at [11, 54] on icon at bounding box center [10, 54] width 5 height 4
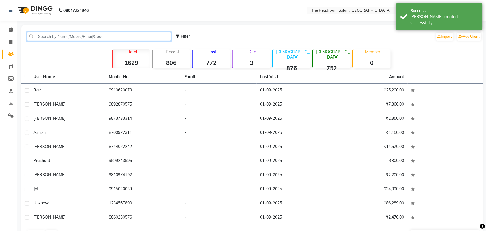
click at [82, 34] on input "text" at bounding box center [99, 36] width 144 height 9
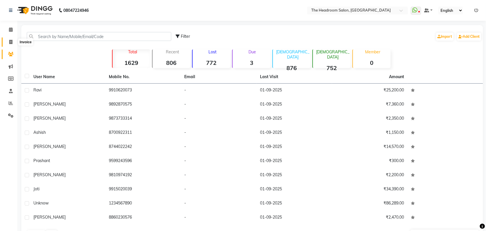
click at [11, 42] on icon at bounding box center [10, 42] width 3 height 4
select select "service"
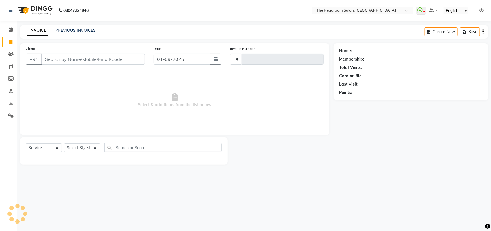
type input "3249"
select select "6933"
click at [51, 55] on input "Client" at bounding box center [93, 59] width 104 height 11
select select "58237"
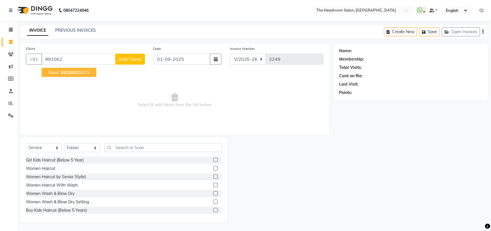
click at [62, 71] on span "991062" at bounding box center [69, 72] width 17 height 6
type input "9910620073"
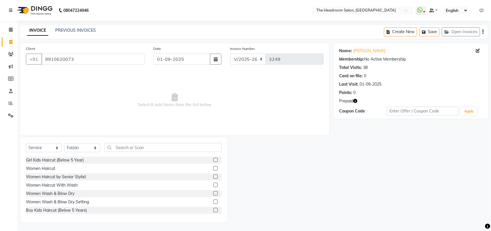
click at [357, 100] on icon "button" at bounding box center [356, 101] width 4 height 4
click at [84, 149] on select "Select Stylist [PERSON_NAME] Deepak [PERSON_NAME] [PERSON_NAME] Manager [PERSON…" at bounding box center [82, 147] width 36 height 9
select select "58238"
click at [64, 143] on select "Select Stylist [PERSON_NAME] Deepak [PERSON_NAME] [PERSON_NAME] Manager [PERSON…" at bounding box center [82, 147] width 36 height 9
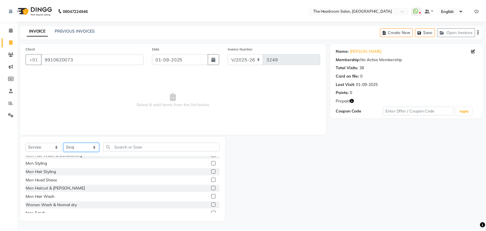
scroll to position [101, 0]
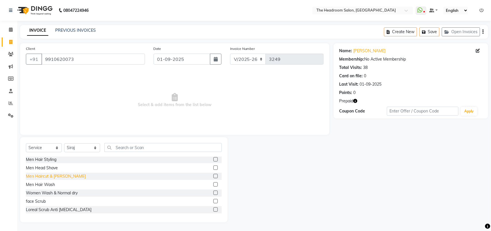
click at [58, 176] on div "Men Haircut & [PERSON_NAME]" at bounding box center [56, 176] width 60 height 6
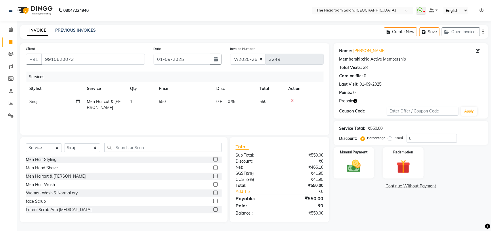
click at [61, 176] on div "Men Haircut & [PERSON_NAME]" at bounding box center [56, 176] width 60 height 6
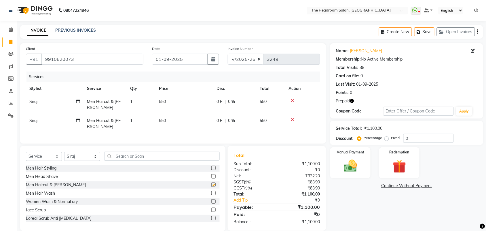
checkbox input "false"
click at [291, 118] on icon at bounding box center [292, 119] width 3 height 4
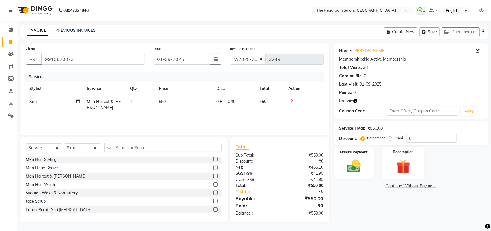
click at [396, 168] on img at bounding box center [403, 167] width 23 height 18
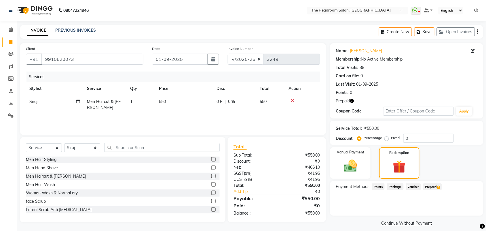
click at [431, 187] on span "Prepaid 2" at bounding box center [432, 186] width 19 height 7
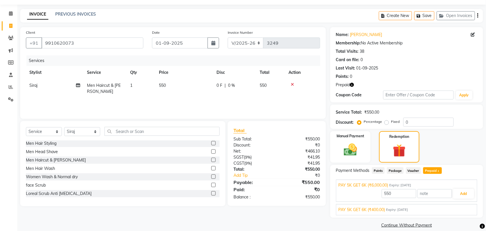
scroll to position [23, 0]
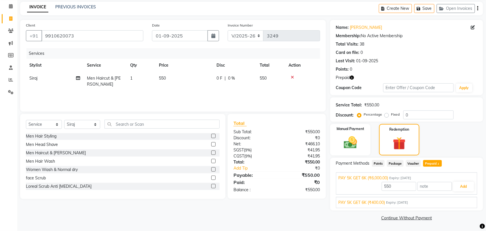
click at [416, 200] on div "PAY 5K GET 6K (₹400.00) Expiry: 15-06-2026" at bounding box center [406, 202] width 136 height 6
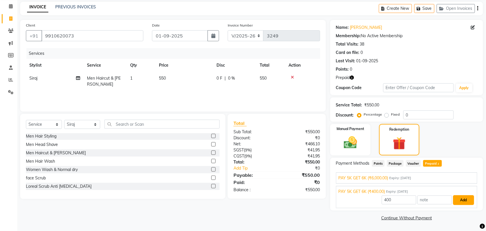
click at [459, 197] on button "Add" at bounding box center [463, 200] width 21 height 10
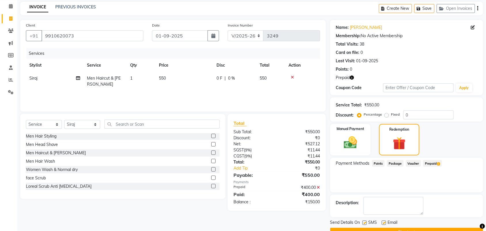
scroll to position [38, 0]
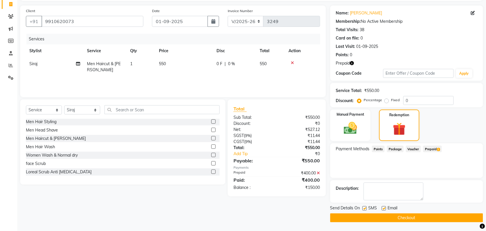
click at [433, 147] on span "Prepaid 2" at bounding box center [432, 148] width 19 height 7
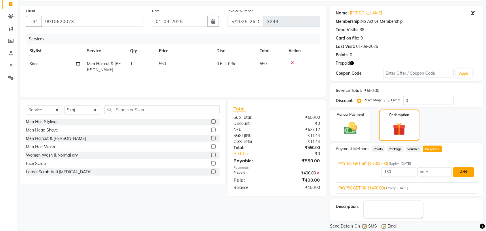
click at [466, 171] on button "Add" at bounding box center [463, 172] width 21 height 10
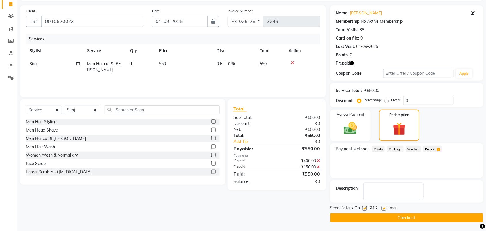
click at [476, 220] on button "Checkout" at bounding box center [406, 217] width 153 height 9
click at [460, 217] on button "Checkout" at bounding box center [406, 217] width 153 height 9
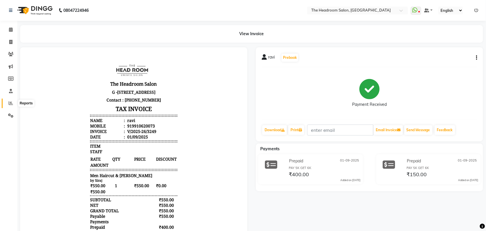
click at [9, 103] on icon at bounding box center [11, 103] width 4 height 4
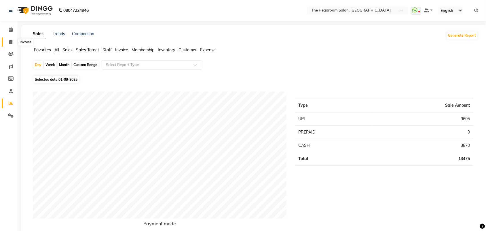
click at [11, 44] on span at bounding box center [11, 42] width 10 height 7
select select "service"
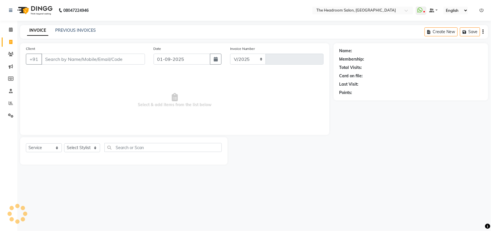
select select "6933"
type input "3250"
select select "58237"
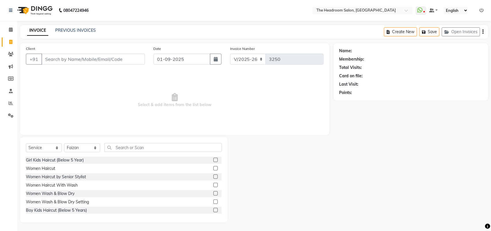
click at [10, 44] on icon at bounding box center [10, 42] width 3 height 4
select select "service"
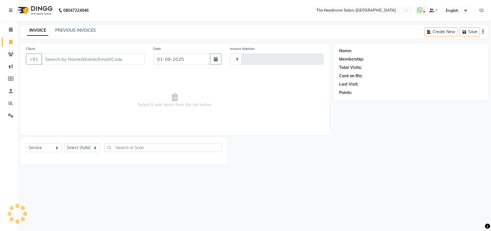
type input "3250"
select select "6933"
select select "58237"
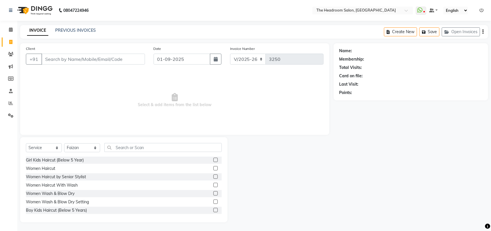
click at [55, 56] on input "Client" at bounding box center [93, 59] width 104 height 11
click at [52, 67] on div "Client +91" at bounding box center [86, 57] width 128 height 24
click at [51, 59] on input "Client" at bounding box center [93, 59] width 104 height 11
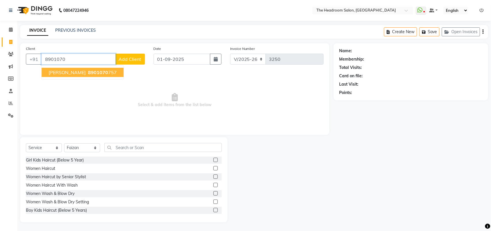
click at [88, 74] on span "8901070" at bounding box center [98, 72] width 20 height 6
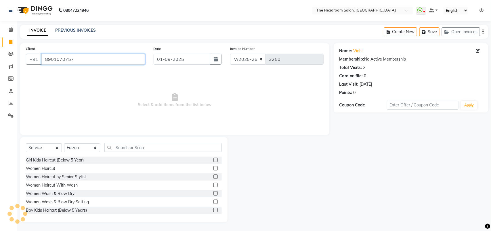
click at [77, 61] on input "8901070757" at bounding box center [93, 59] width 104 height 11
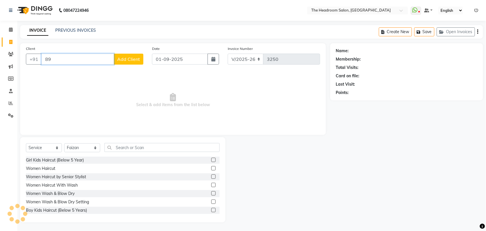
type input "8"
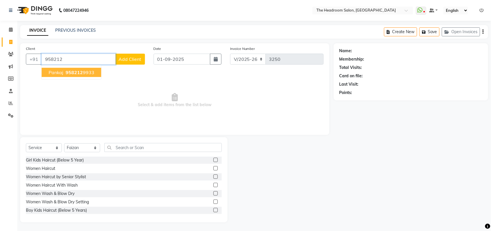
click at [88, 73] on ngb-highlight "958212 9933" at bounding box center [79, 72] width 30 height 6
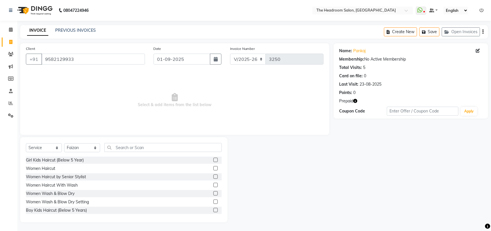
click at [357, 101] on icon "button" at bounding box center [356, 101] width 4 height 4
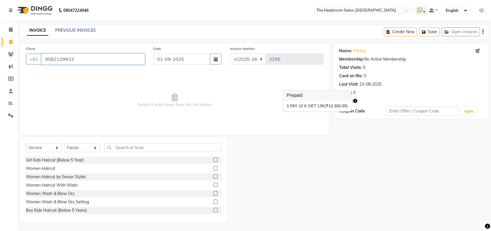
drag, startPoint x: 94, startPoint y: 58, endPoint x: 85, endPoint y: 56, distance: 9.2
click at [85, 56] on input "9582129933" at bounding box center [93, 59] width 104 height 11
click at [79, 58] on input "9582129933" at bounding box center [93, 59] width 104 height 11
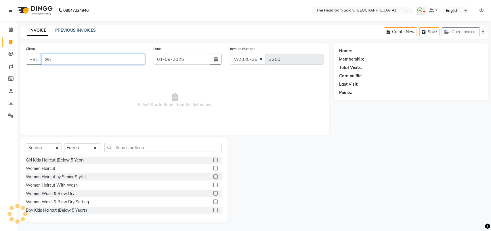
type input "9"
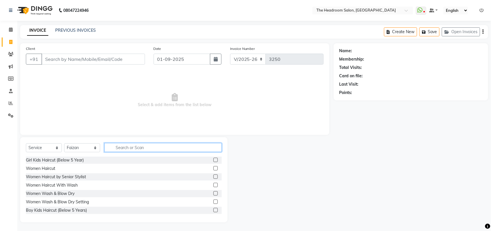
click at [116, 151] on input "text" at bounding box center [162, 147] width 117 height 9
click at [214, 184] on label at bounding box center [216, 184] width 4 height 4
click at [214, 184] on input "checkbox" at bounding box center [216, 185] width 4 height 4
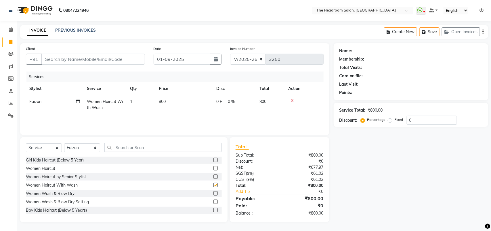
checkbox input "false"
click at [94, 147] on select "Select Stylist [PERSON_NAME] Deepak [PERSON_NAME] [PERSON_NAME] Manager [PERSON…" at bounding box center [82, 147] width 36 height 9
select select "79453"
click at [64, 143] on select "Select Stylist [PERSON_NAME] Deepak [PERSON_NAME] [PERSON_NAME] Manager [PERSON…" at bounding box center [82, 147] width 36 height 9
click at [121, 147] on input "text" at bounding box center [162, 147] width 117 height 9
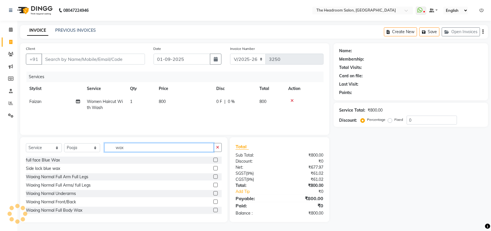
type input "wax"
click at [214, 184] on label at bounding box center [216, 184] width 4 height 4
click at [214, 184] on input "checkbox" at bounding box center [216, 185] width 4 height 4
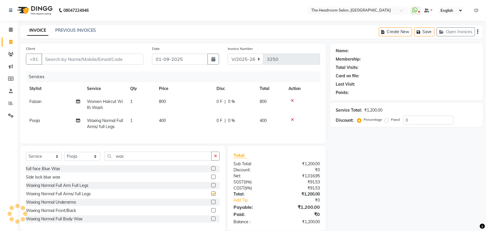
checkbox input "false"
click at [128, 160] on input "wax" at bounding box center [157, 155] width 107 height 9
type input "w"
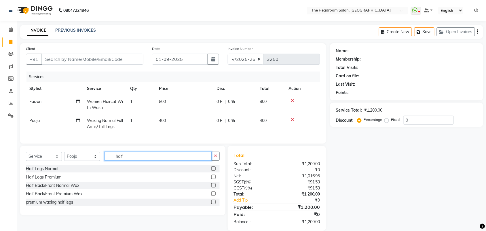
type input "half"
click at [213, 204] on label at bounding box center [213, 201] width 4 height 4
click at [213, 204] on input "checkbox" at bounding box center [213, 202] width 4 height 4
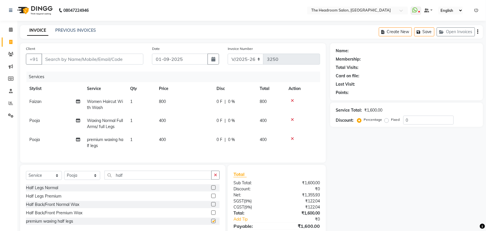
checkbox input "false"
click at [294, 119] on div at bounding box center [302, 119] width 28 height 4
click at [296, 118] on div at bounding box center [302, 119] width 28 height 4
click at [292, 117] on icon at bounding box center [292, 119] width 3 height 4
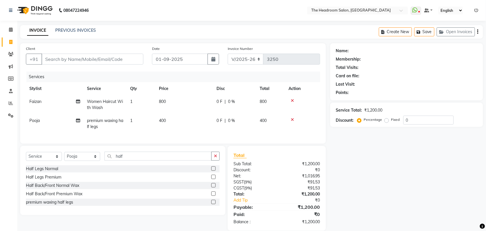
click at [144, 156] on div "Select Service Product Membership Package Voucher Prepaid Gift Card Select Styl…" at bounding box center [122, 180] width 205 height 69
click at [125, 160] on input "half" at bounding box center [157, 155] width 107 height 9
type input "h"
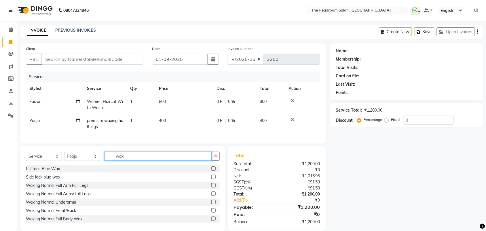
type input "wax"
click at [213, 189] on div at bounding box center [215, 185] width 8 height 7
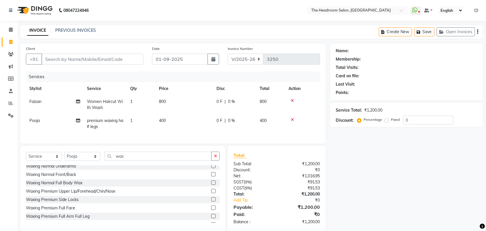
scroll to position [72, 0]
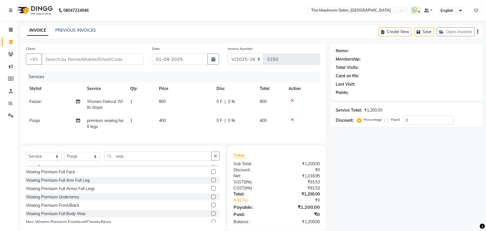
click at [211, 190] on label at bounding box center [213, 188] width 4 height 4
click at [211, 190] on input "checkbox" at bounding box center [213, 188] width 4 height 4
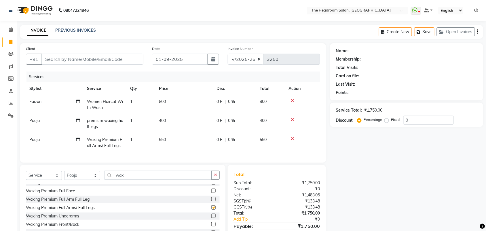
checkbox input "false"
click at [113, 59] on input "Client" at bounding box center [92, 59] width 102 height 11
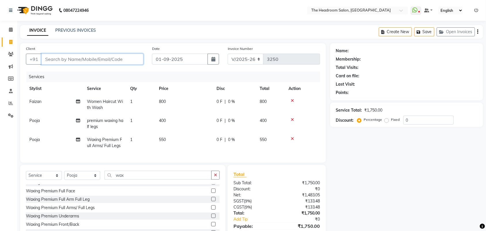
click at [113, 59] on input "Client" at bounding box center [92, 59] width 102 height 11
drag, startPoint x: 113, startPoint y: 62, endPoint x: 115, endPoint y: 60, distance: 3.5
click at [113, 62] on input "Client" at bounding box center [92, 59] width 102 height 11
click at [105, 59] on input "unknoq" at bounding box center [77, 59] width 73 height 11
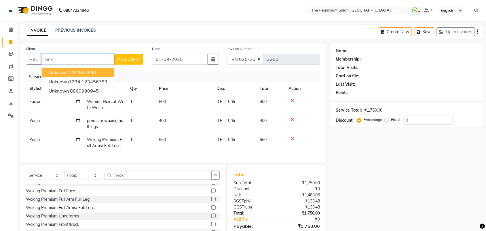
click at [94, 68] on button "unknow 1234567890" at bounding box center [78, 72] width 73 height 9
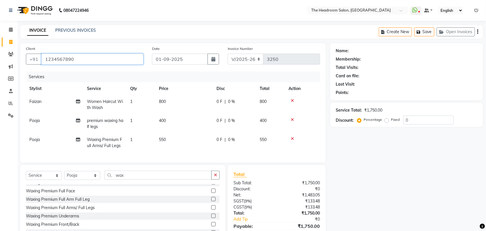
type input "1234567890"
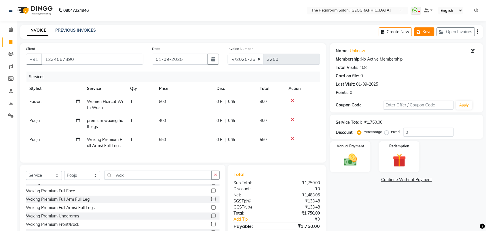
click at [418, 34] on icon "button" at bounding box center [420, 32] width 6 height 4
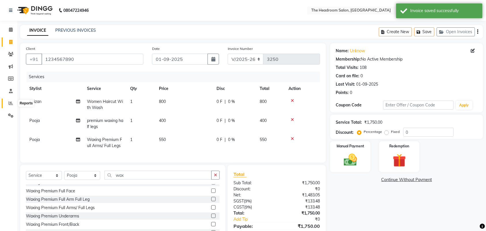
click at [10, 104] on icon at bounding box center [11, 103] width 4 height 4
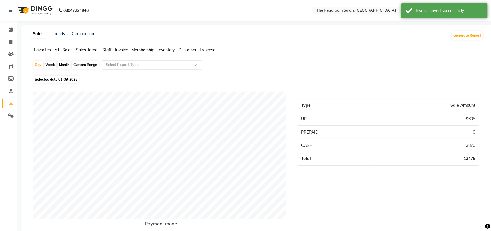
click at [61, 63] on div "Month" at bounding box center [64, 65] width 13 height 8
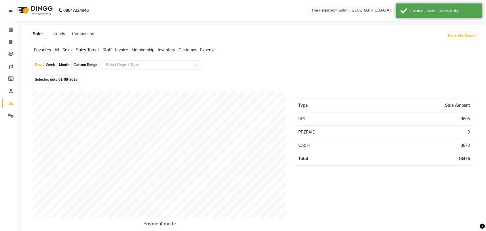
select select "9"
select select "2025"
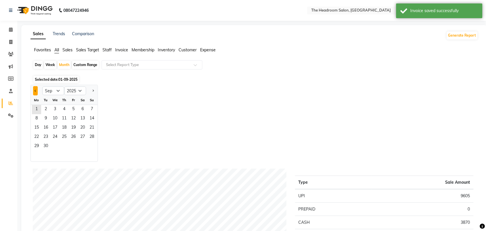
click at [35, 91] on span "Previous month" at bounding box center [36, 90] width 2 height 2
select select "8"
click at [69, 106] on span "1" at bounding box center [73, 109] width 9 height 9
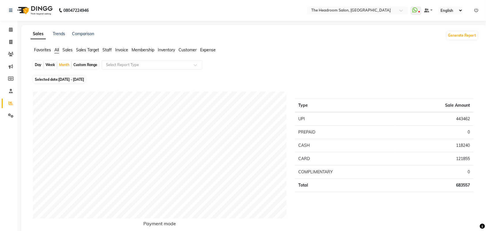
click at [108, 51] on span "Staff" at bounding box center [106, 49] width 9 height 5
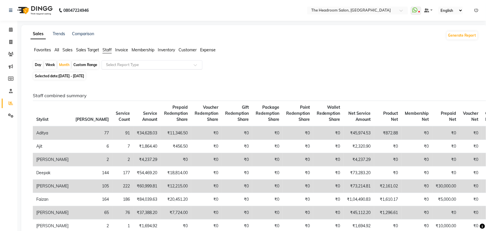
click at [126, 64] on input "text" at bounding box center [146, 65] width 83 height 6
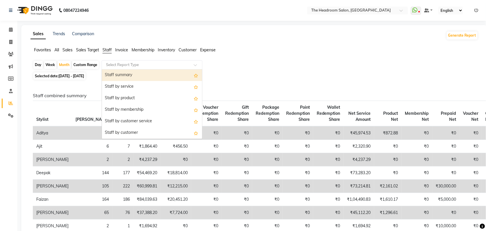
click at [125, 73] on div "Staff summary" at bounding box center [152, 75] width 100 height 12
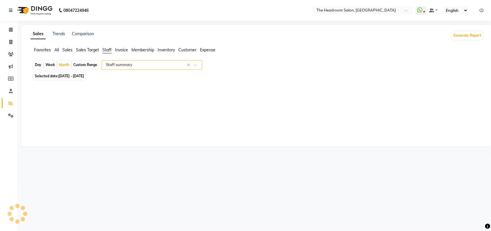
select select "csv"
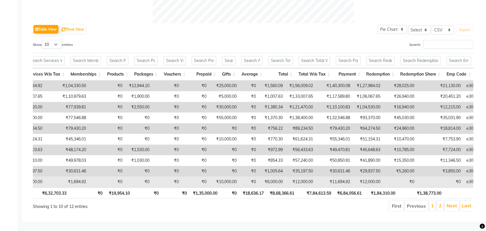
click at [467, 176] on td "e3052-11" at bounding box center [479, 181] width 30 height 11
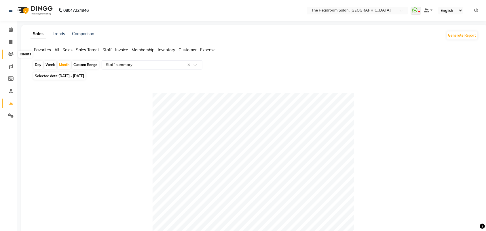
click at [10, 55] on icon at bounding box center [10, 54] width 5 height 4
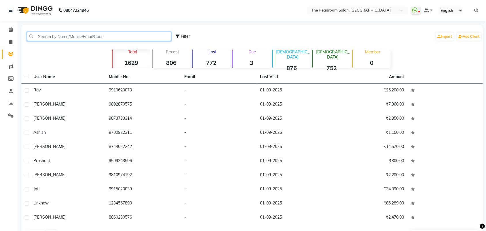
click at [83, 35] on input "text" at bounding box center [99, 36] width 144 height 9
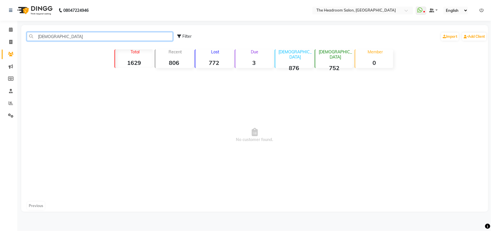
click at [96, 36] on input "jeetender" at bounding box center [100, 36] width 146 height 9
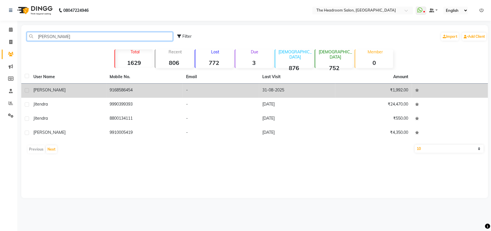
type input "jiten"
click at [300, 89] on td "31-08-2025" at bounding box center [297, 90] width 77 height 14
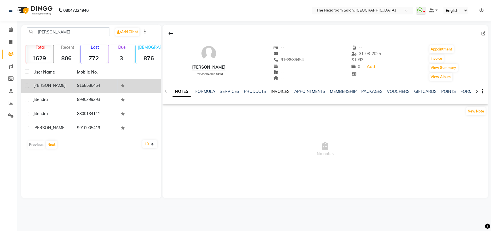
click at [283, 92] on link "INVOICES" at bounding box center [280, 91] width 19 height 5
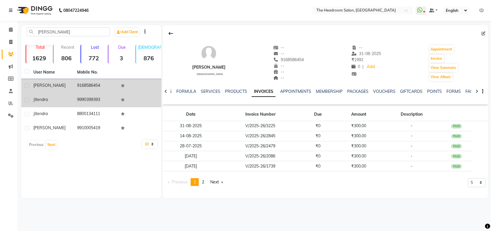
click at [87, 103] on td "9990399393" at bounding box center [96, 100] width 44 height 14
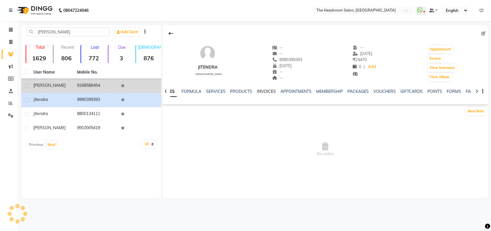
click at [266, 91] on link "INVOICES" at bounding box center [266, 91] width 19 height 5
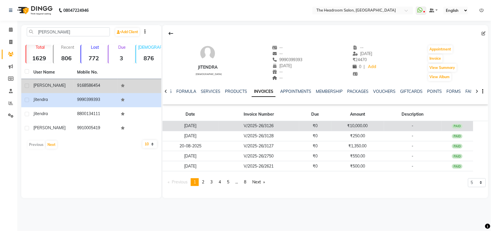
click at [346, 123] on td "₹10,000.00" at bounding box center [358, 126] width 53 height 10
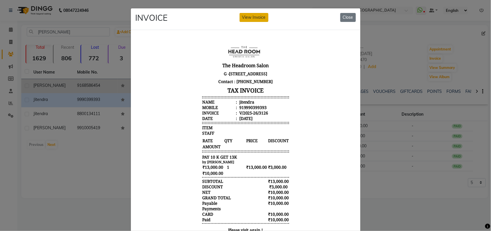
click at [246, 17] on button "View Invoice" at bounding box center [254, 17] width 29 height 9
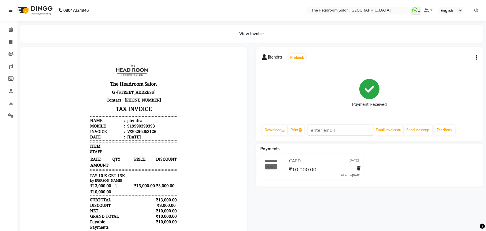
click at [477, 59] on div "jitendra Prebook Payment Received Download Print Email Invoice Send Message Fee…" at bounding box center [369, 94] width 227 height 94
click at [477, 58] on icon "button" at bounding box center [476, 58] width 1 height 0
click at [462, 60] on div "Edit Invoice" at bounding box center [453, 61] width 29 height 7
select select "service"
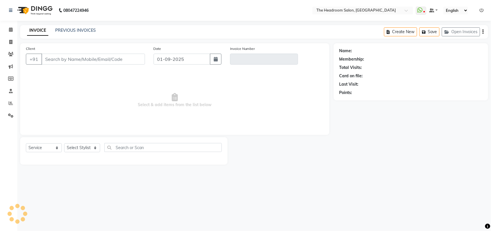
select select "58237"
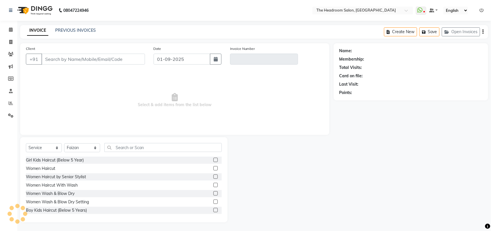
type input "9990399393"
type input "V/2025-26/3126"
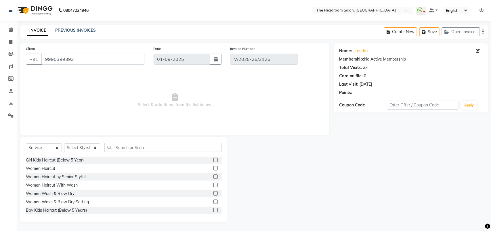
type input "28-08-2025"
select select "select"
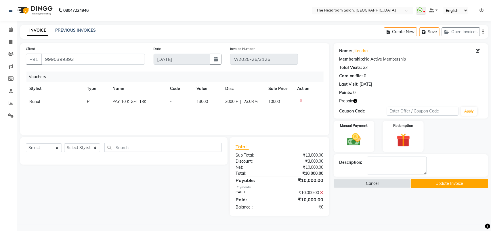
click at [38, 98] on td "Rahul" at bounding box center [55, 101] width 58 height 13
select select "58235"
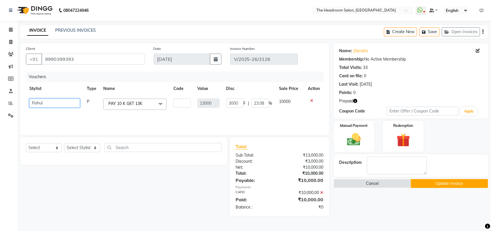
click at [60, 105] on select "Aditya Anubha Deepak Deepali Faizan Firoz Manager Monika Nakul Shokeen Pooja Ra…" at bounding box center [54, 102] width 51 height 9
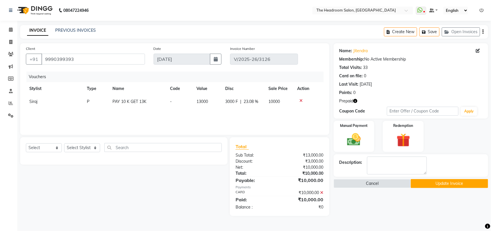
click at [454, 180] on button "Update Invoice" at bounding box center [449, 183] width 77 height 9
click at [357, 186] on button "Cancel" at bounding box center [372, 183] width 77 height 9
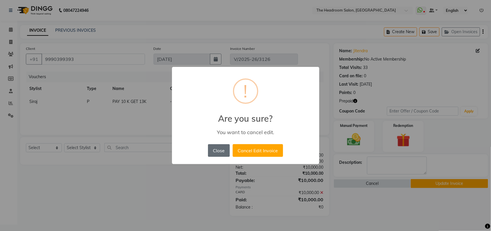
click at [208, 154] on button "Close" at bounding box center [219, 150] width 22 height 13
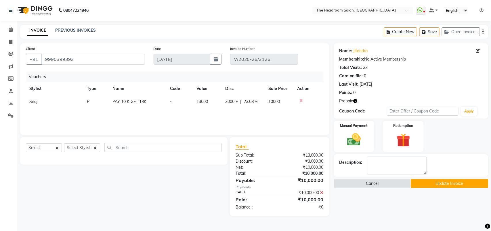
click at [481, 9] on icon at bounding box center [482, 10] width 4 height 4
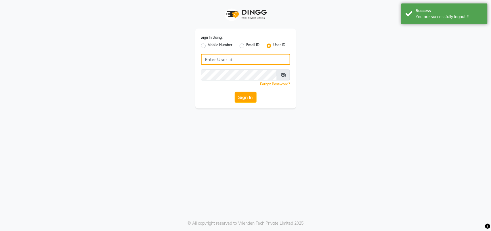
click at [241, 58] on input "Username" at bounding box center [245, 59] width 89 height 11
click at [208, 46] on label "Mobile Number" at bounding box center [220, 45] width 25 height 7
click at [208, 46] on input "Mobile Number" at bounding box center [210, 44] width 4 height 4
radio input "true"
radio input "false"
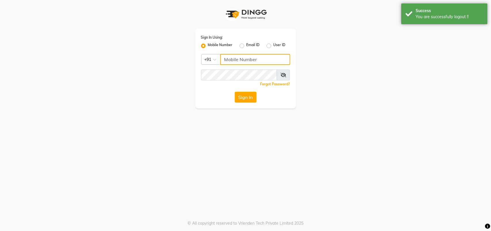
click at [230, 61] on input "Username" at bounding box center [255, 59] width 70 height 11
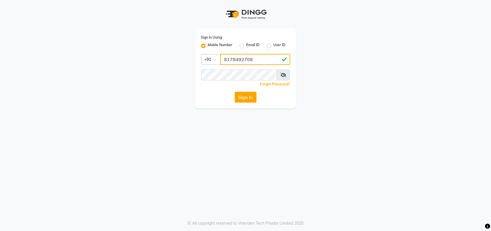
type input "8178492708"
click at [239, 94] on button "Sign In" at bounding box center [246, 97] width 22 height 11
